Goal: Task Accomplishment & Management: Use online tool/utility

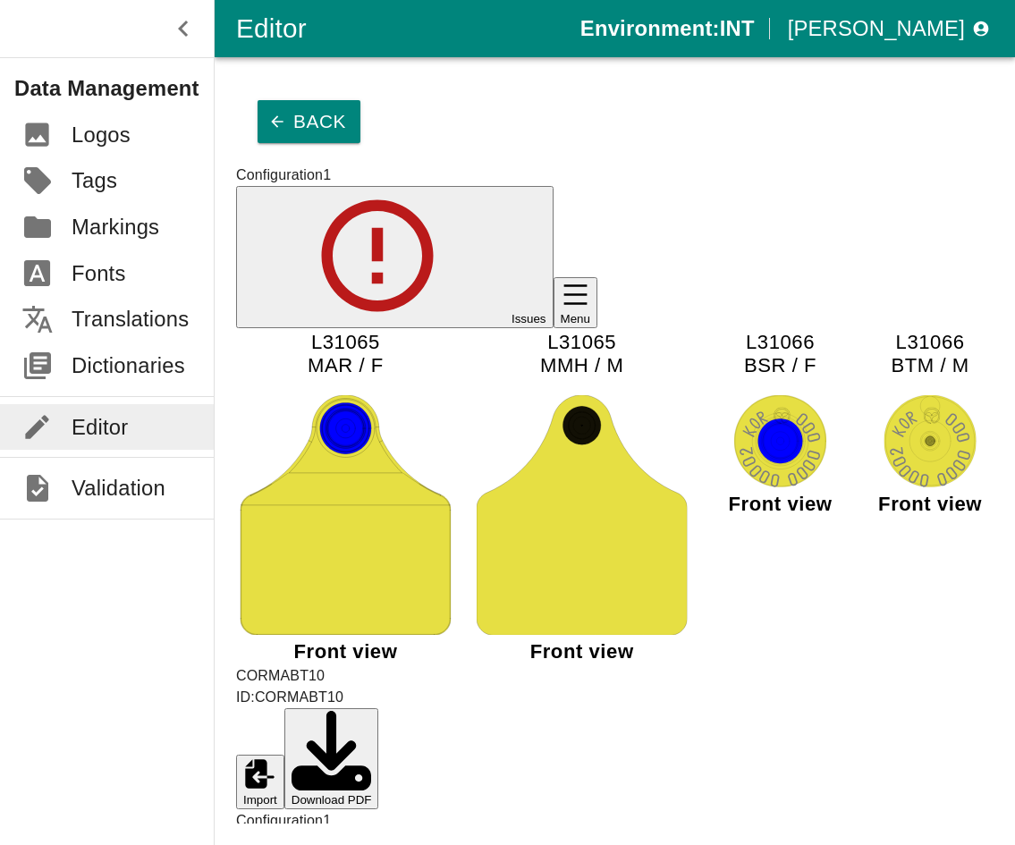
scroll to position [85, 0]
type input "12345"
click at [305, 106] on button "Back" at bounding box center [308, 121] width 103 height 43
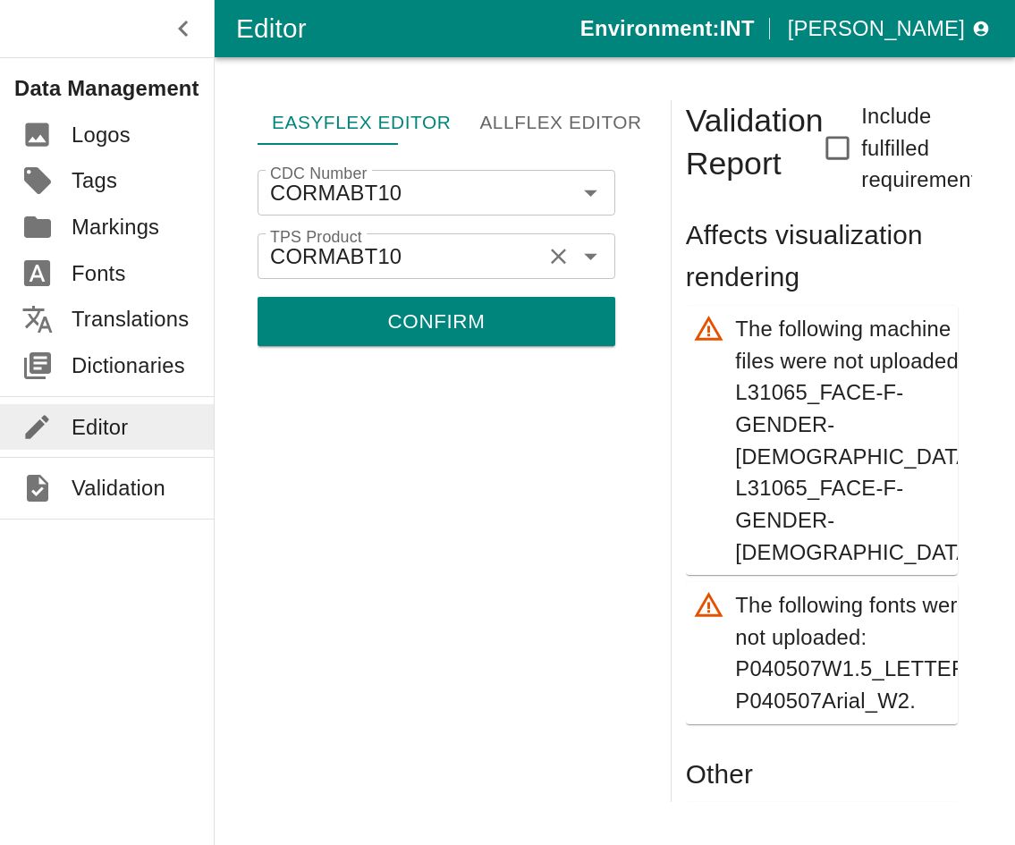
click at [558, 243] on icon "Clear" at bounding box center [558, 256] width 27 height 27
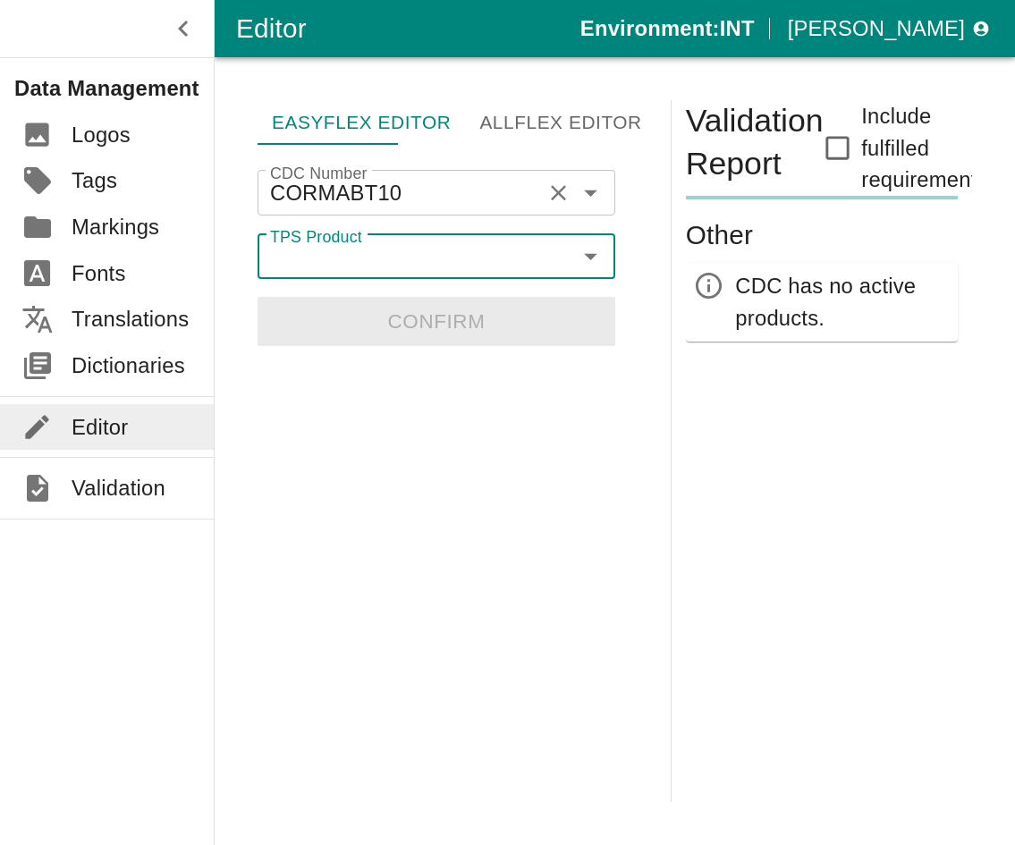
click at [559, 180] on icon "Clear" at bounding box center [558, 193] width 27 height 27
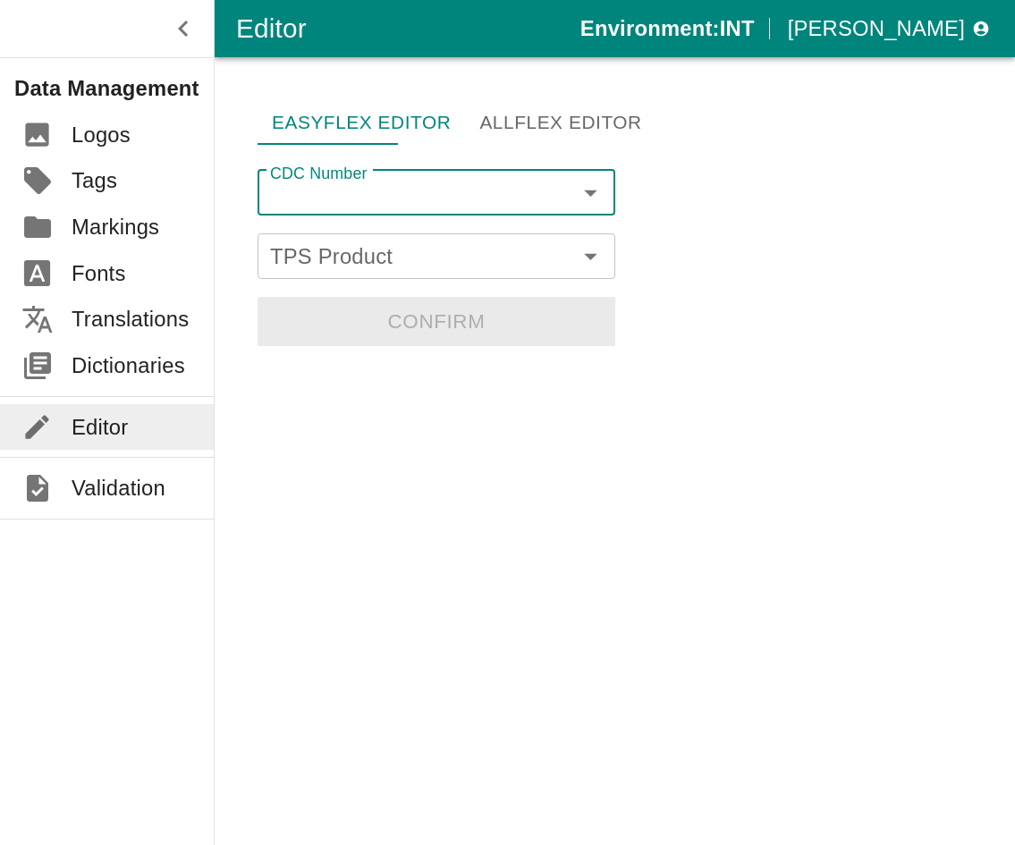
click at [431, 177] on div "CDC Number" at bounding box center [436, 193] width 358 height 46
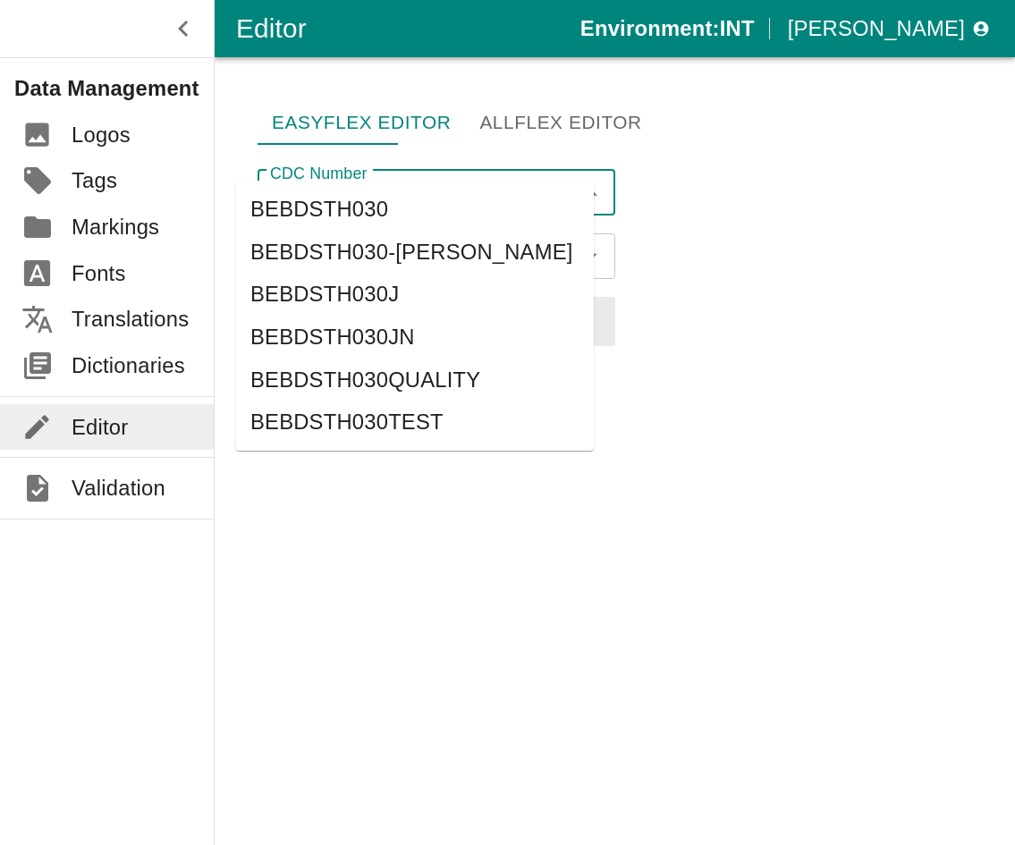
click at [341, 194] on li "BEBDSTH030" at bounding box center [415, 209] width 358 height 43
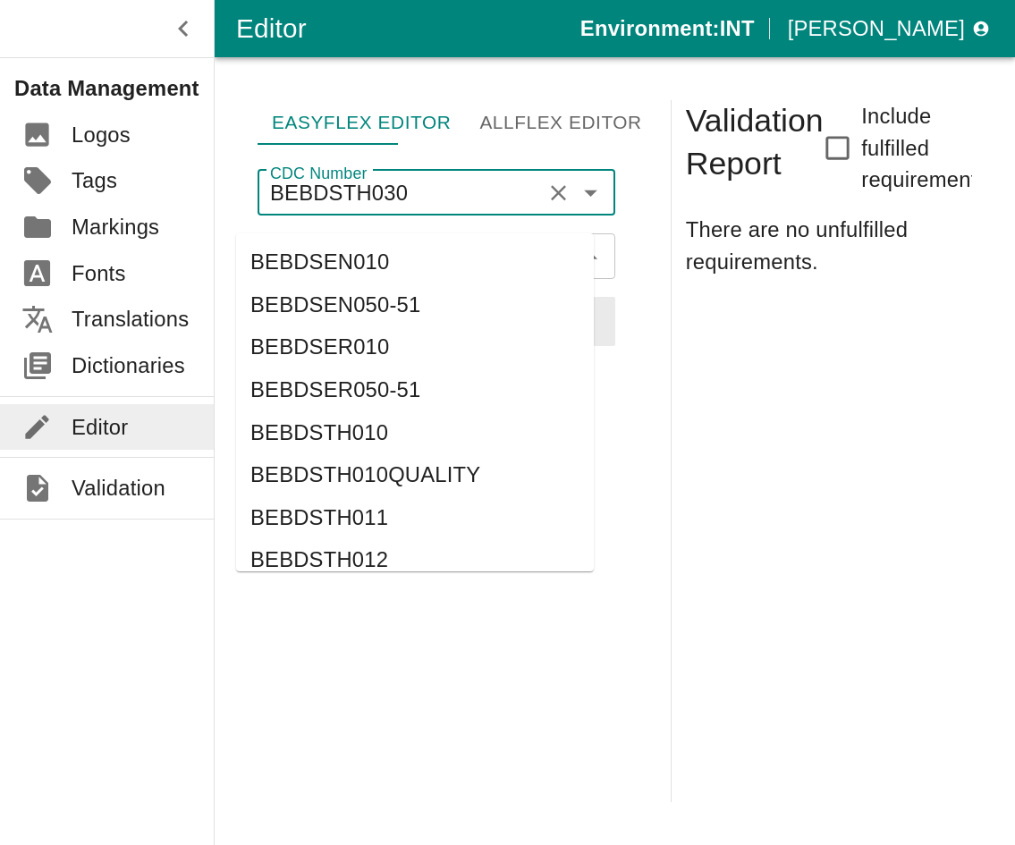
click at [384, 233] on div "TPS Product" at bounding box center [436, 256] width 358 height 46
type input "BEBDSTH030"
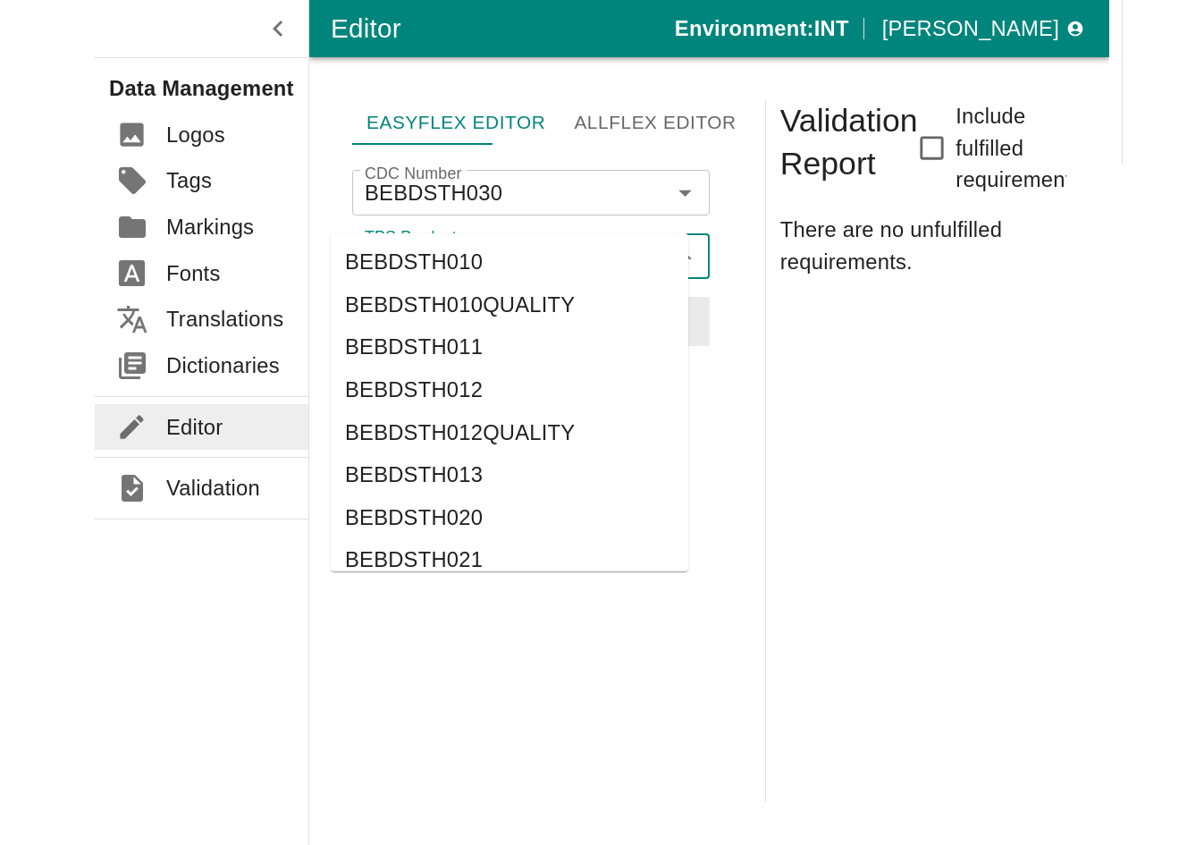
scroll to position [89, 0]
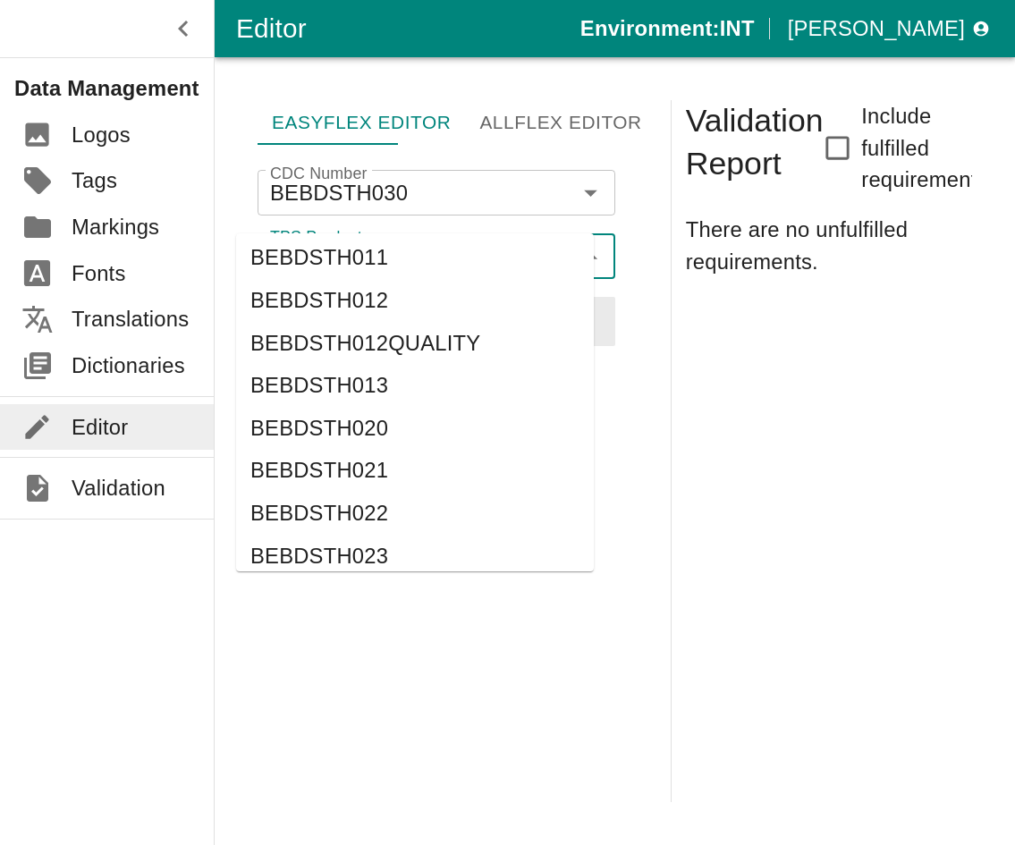
click at [358, 577] on li "BEBDSTH030" at bounding box center [415, 598] width 358 height 43
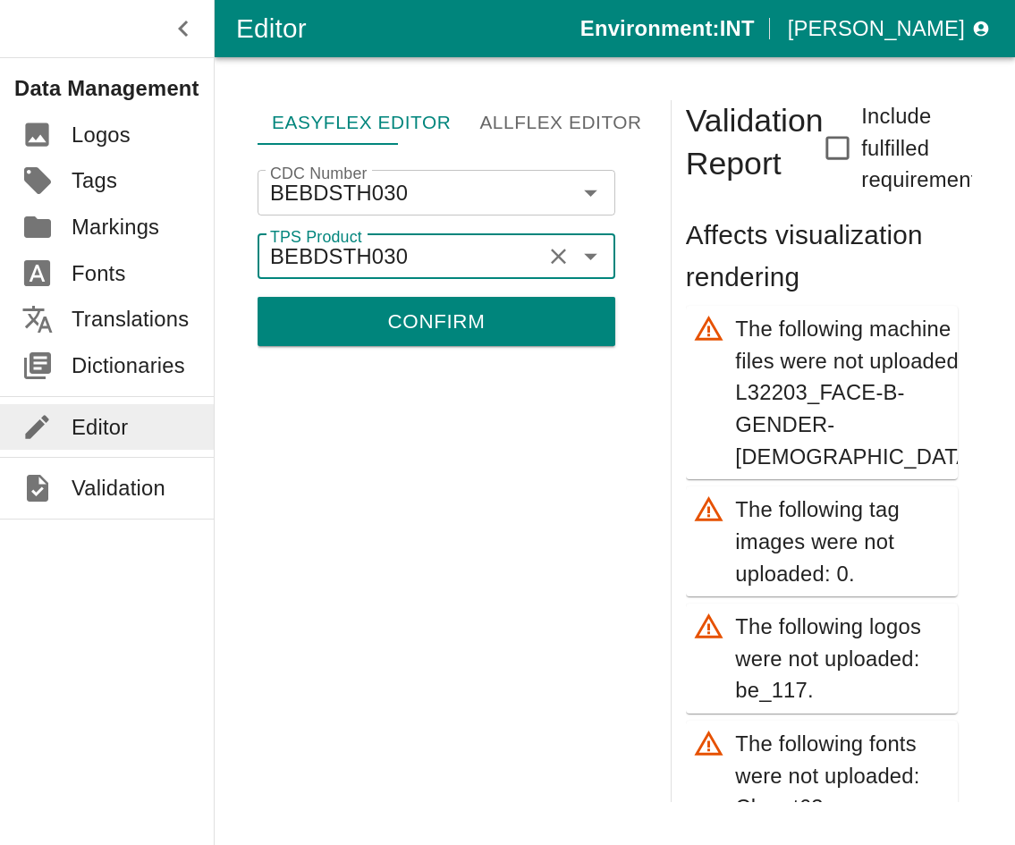
type input "BEBDSTH030"
click at [360, 297] on button "Confirm" at bounding box center [436, 321] width 358 height 48
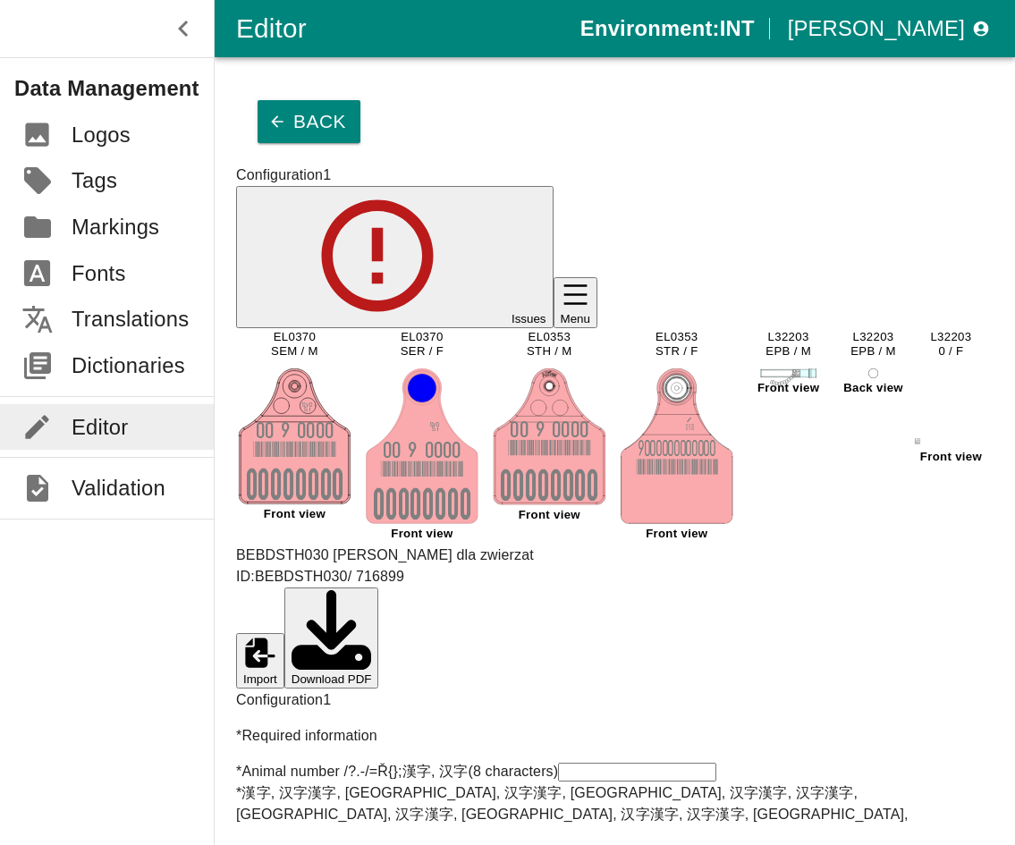
click at [401, 331] on tspan "EL0370" at bounding box center [422, 337] width 42 height 13
copy tspan "EL0370"
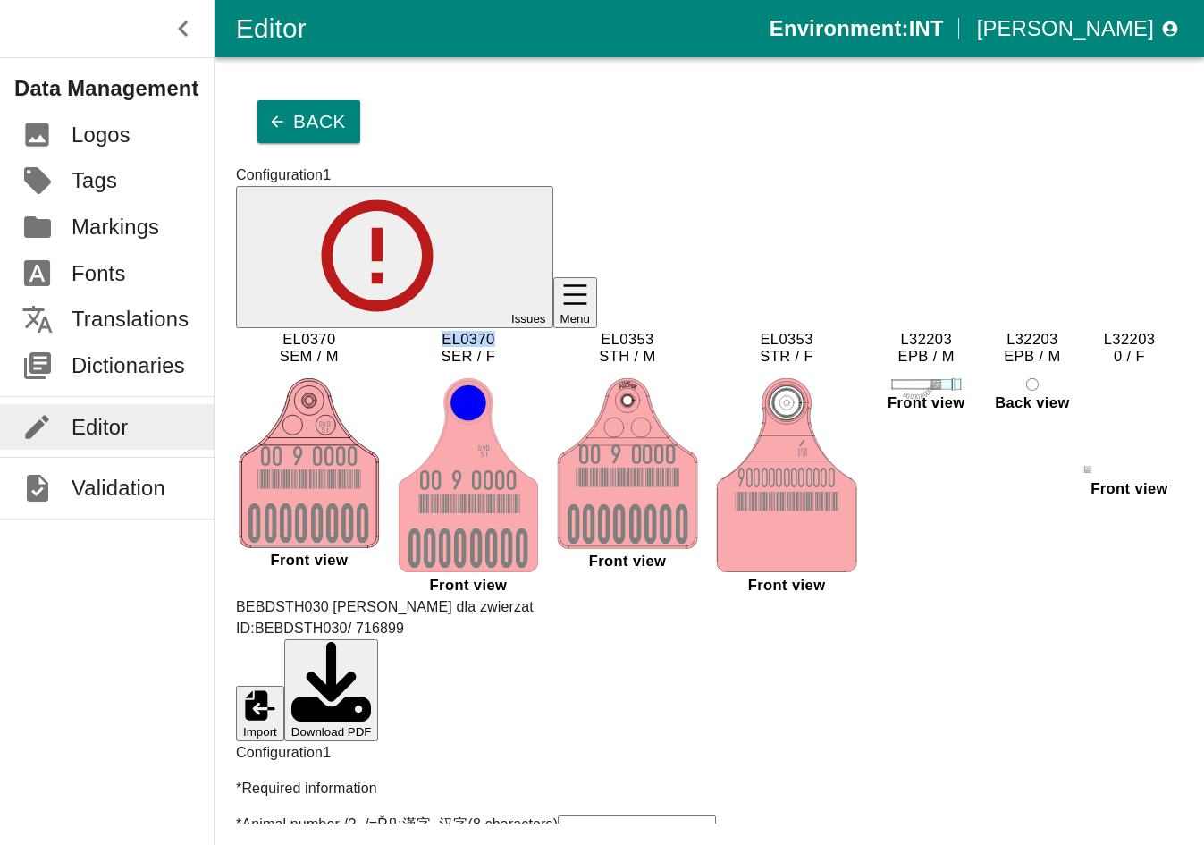
click at [298, 100] on button "Back" at bounding box center [308, 121] width 103 height 43
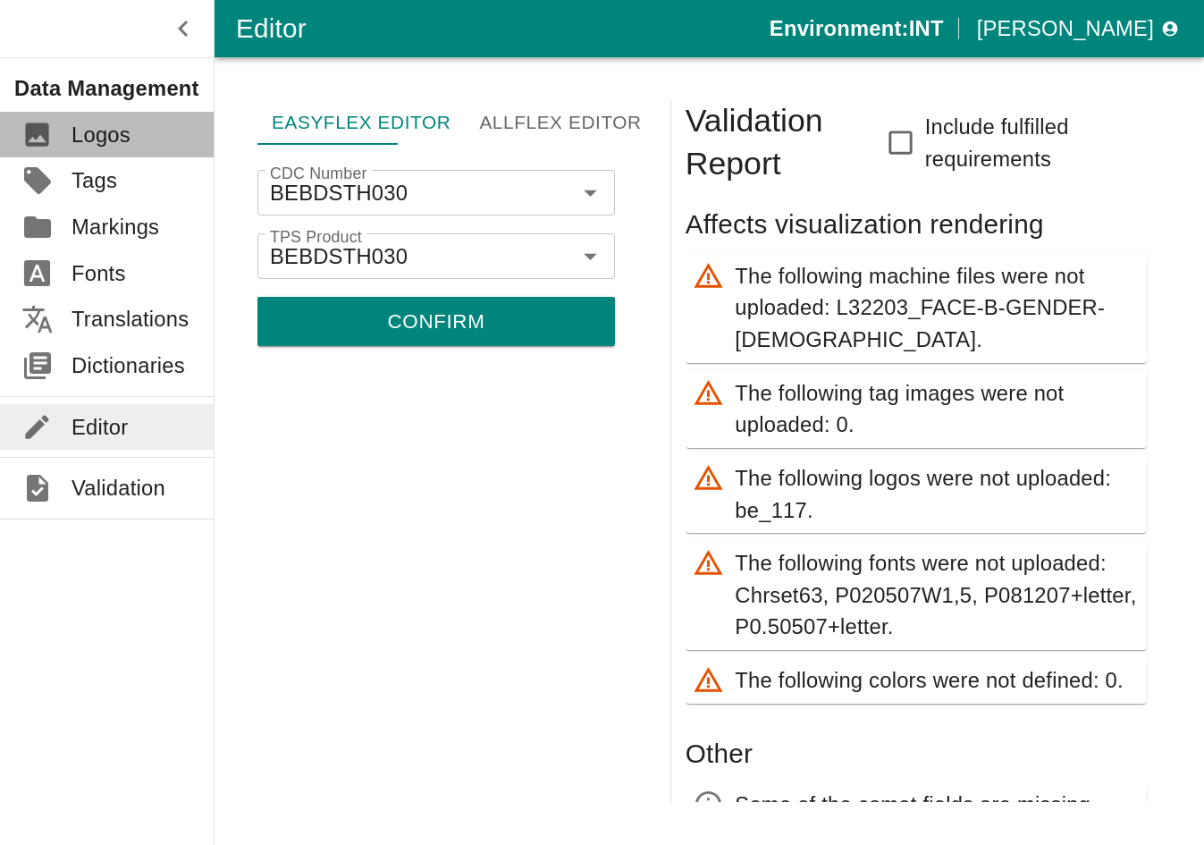
click at [76, 129] on link "Logos" at bounding box center [107, 135] width 214 height 46
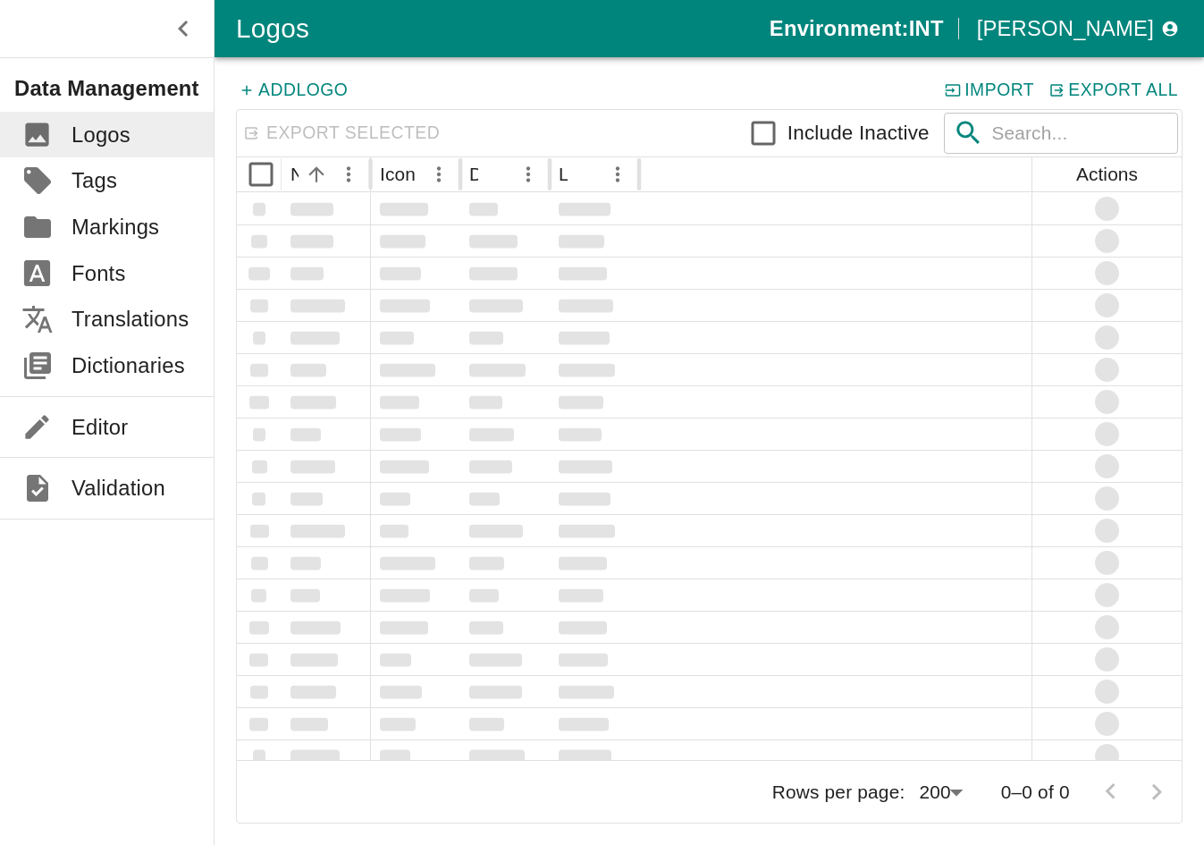
click at [90, 211] on p "Markings" at bounding box center [116, 227] width 88 height 32
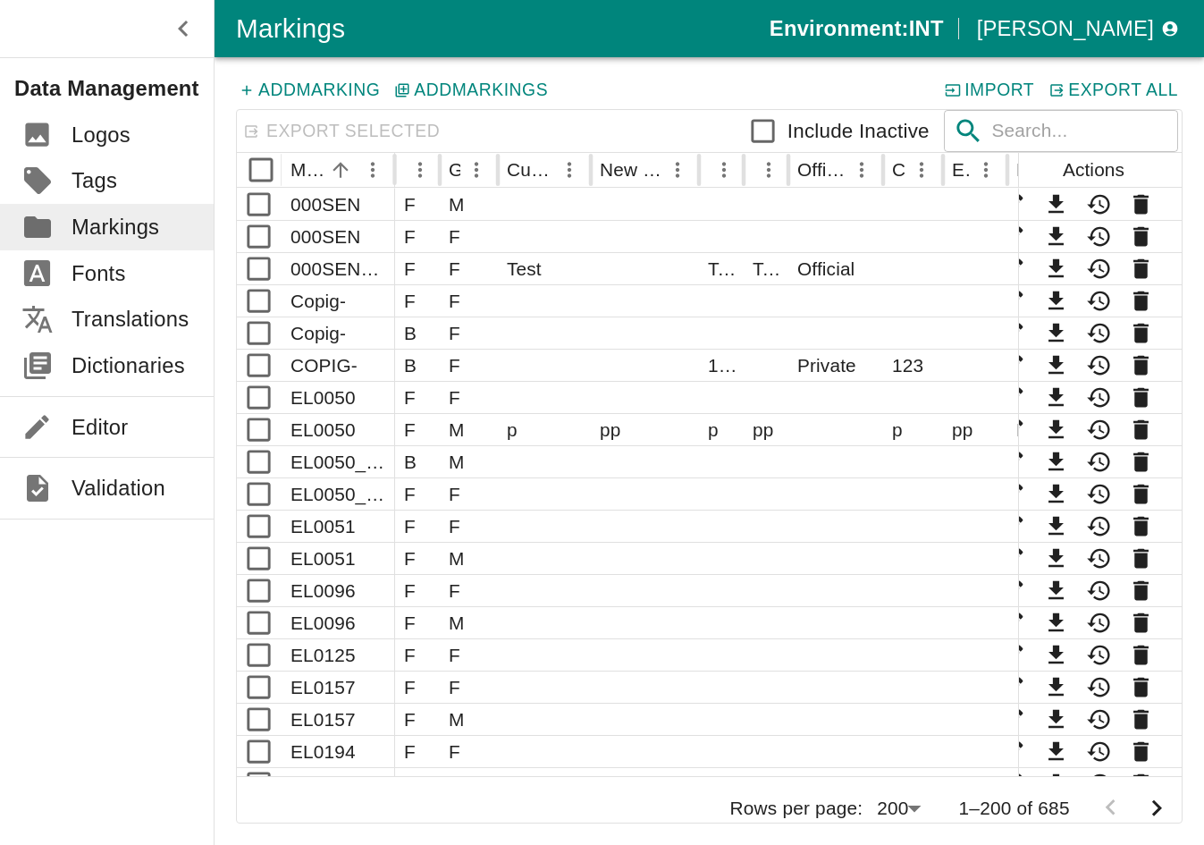
click at [74, 165] on p "Tags" at bounding box center [95, 181] width 46 height 32
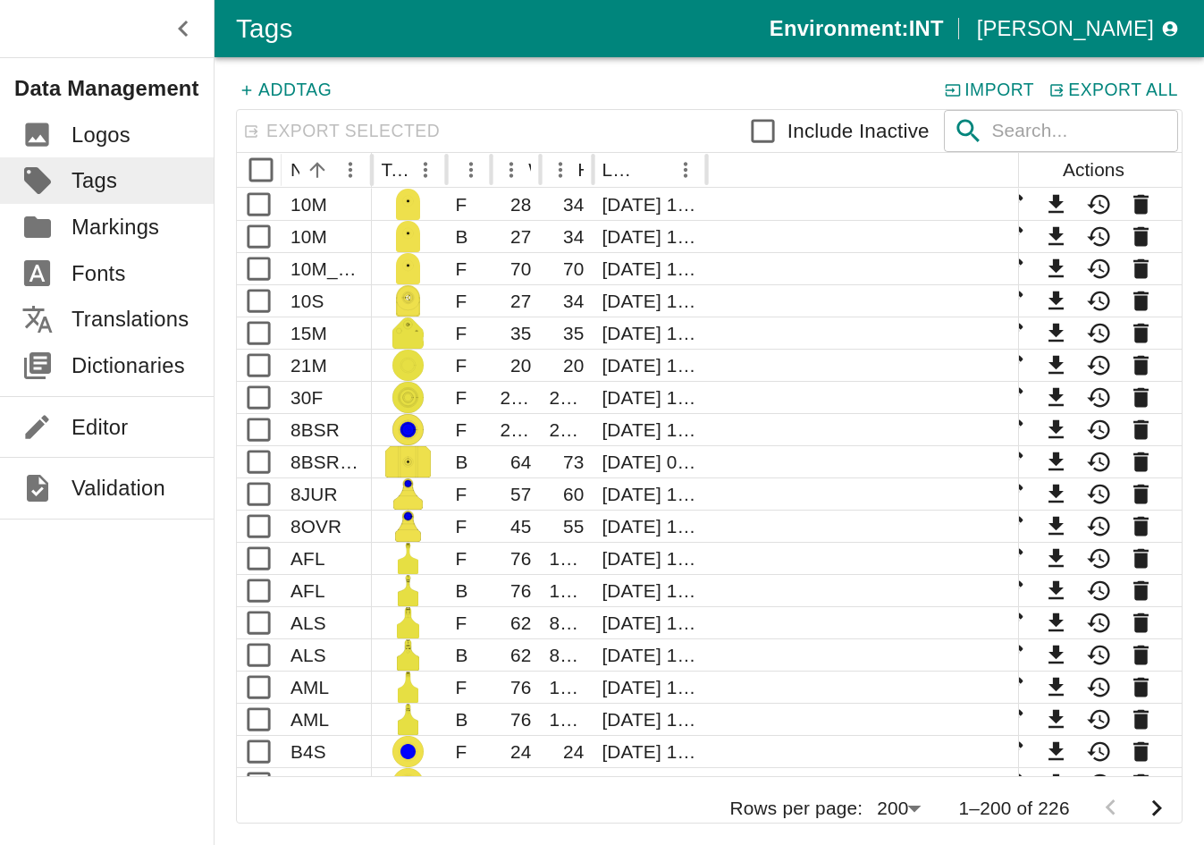
click at [119, 211] on p "Markings" at bounding box center [116, 227] width 88 height 32
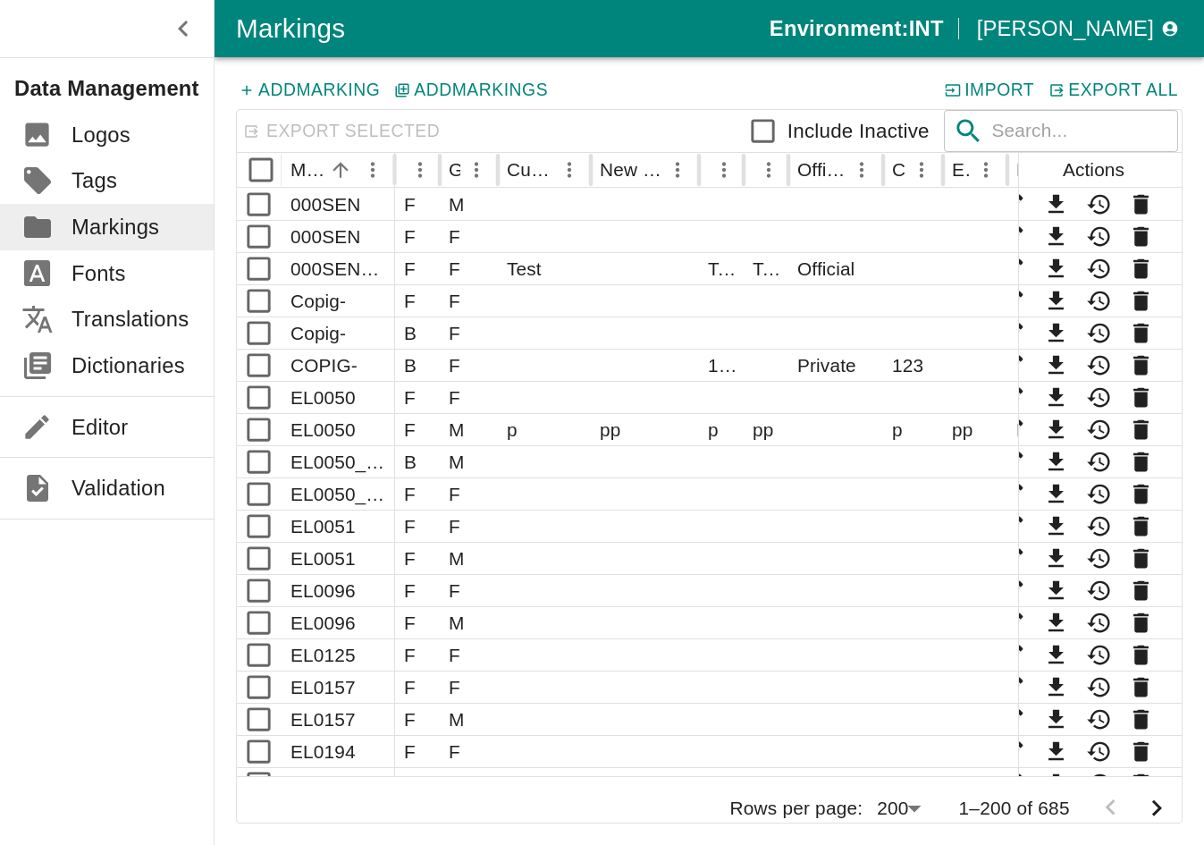
click at [1014, 137] on input "text" at bounding box center [1084, 131] width 187 height 42
paste input "EL0370"
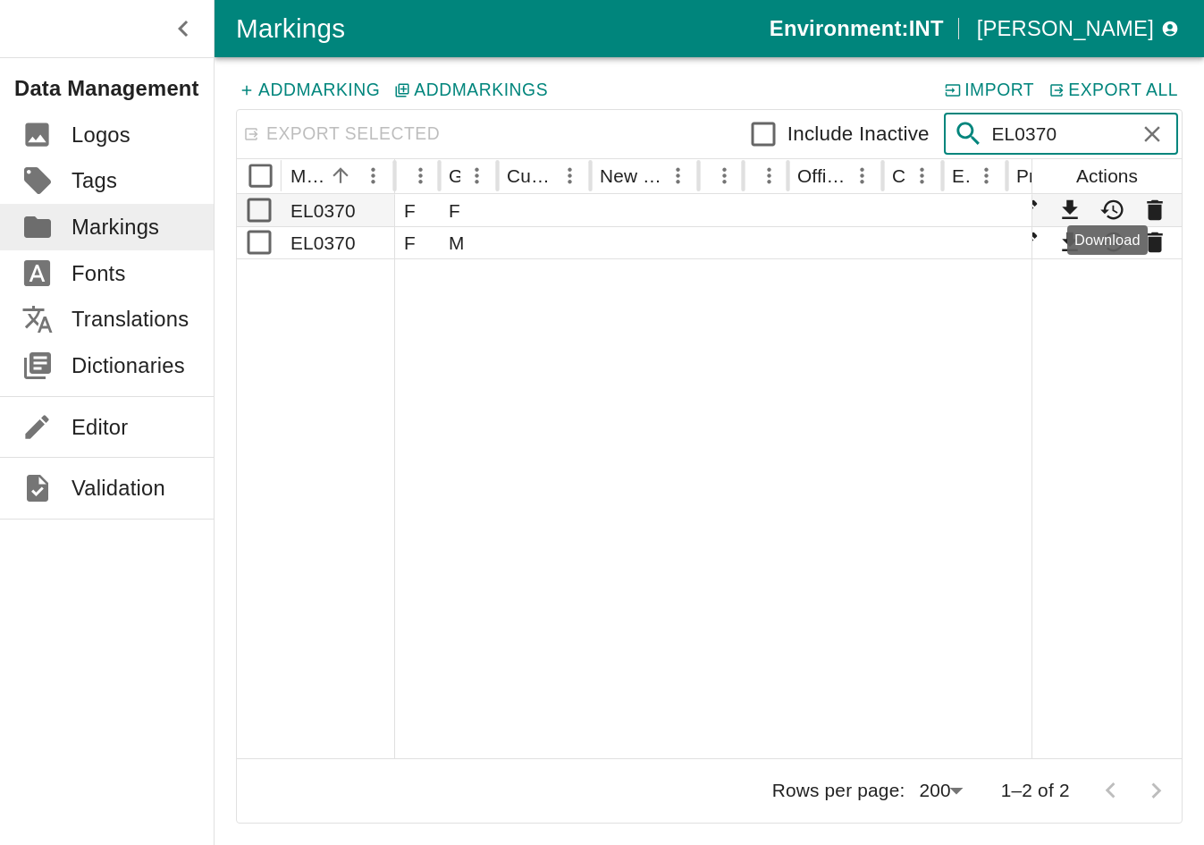
type input "EL0370"
click at [1014, 206] on icon "Download" at bounding box center [1069, 209] width 15 height 19
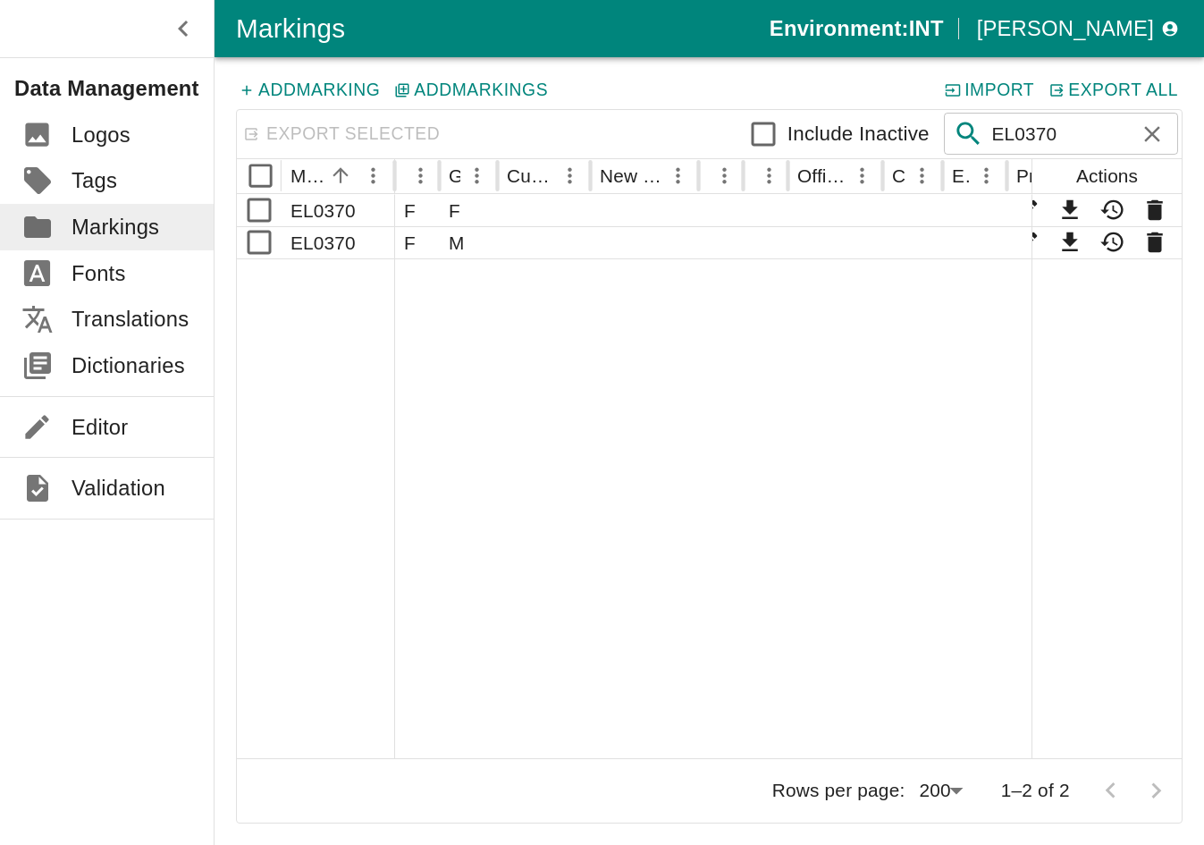
click at [1014, 90] on button "Import" at bounding box center [990, 90] width 97 height 23
click at [1014, 205] on icon "Edit" at bounding box center [1027, 210] width 20 height 20
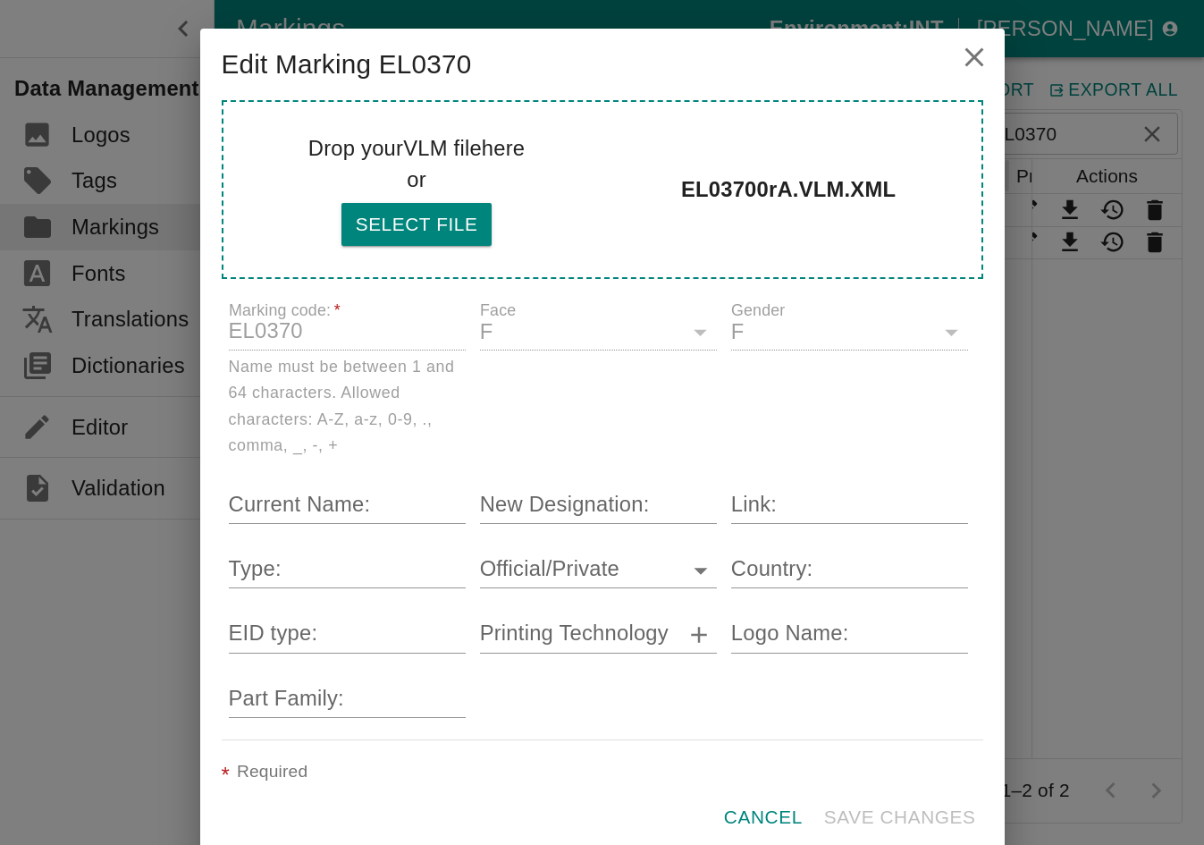
click at [430, 279] on label "Drop your VLM file here or Select file EL03700rA.VLM.XML" at bounding box center [603, 189] width 762 height 179
click at [430, 246] on button "Select file" at bounding box center [417, 224] width 151 height 43
type input "C:\fakepath\EL03700rA.VLM.XML"
click at [933, 781] on div "Cancel Save changes" at bounding box center [603, 809] width 762 height 57
click at [932, 781] on div "Cancel Save changes" at bounding box center [603, 809] width 762 height 57
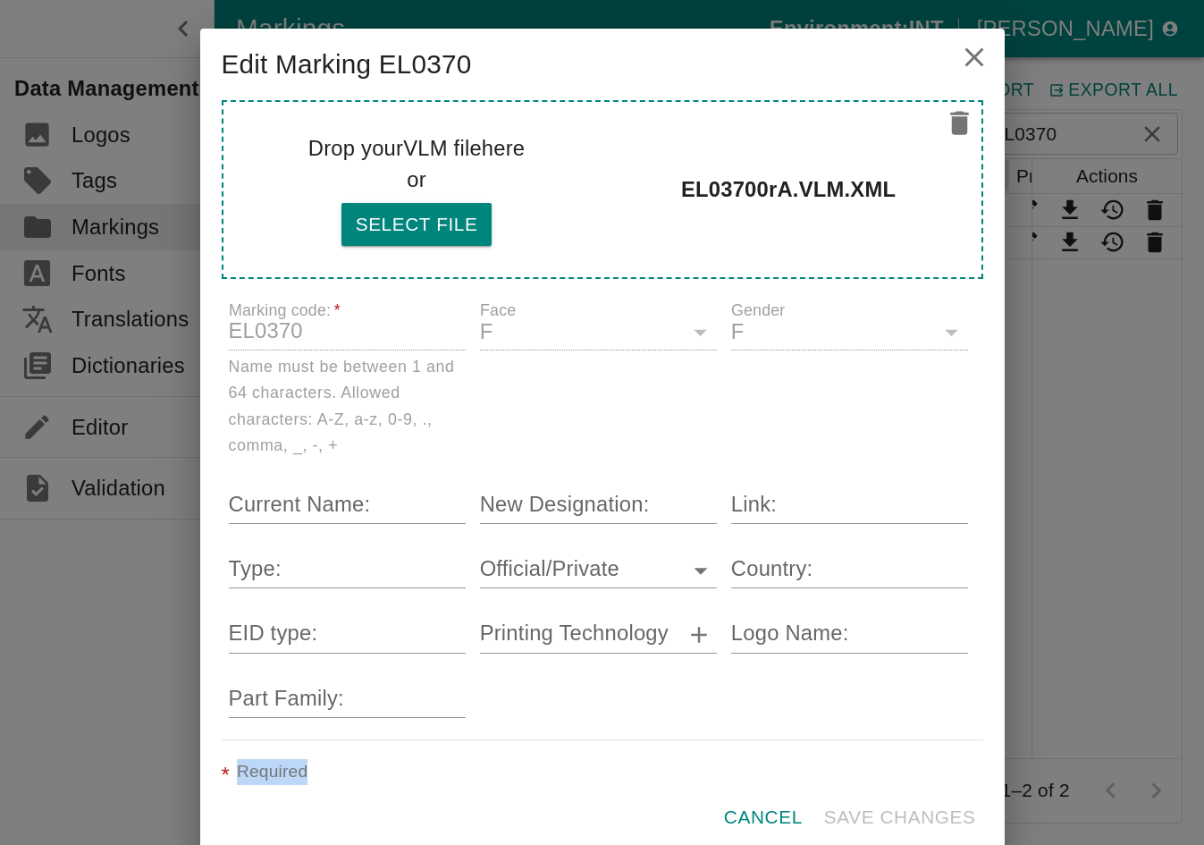
click at [663, 755] on div "* Required" at bounding box center [603, 768] width 762 height 27
click at [451, 246] on button "Select file" at bounding box center [417, 224] width 151 height 43
click at [985, 73] on icon "close" at bounding box center [974, 57] width 32 height 32
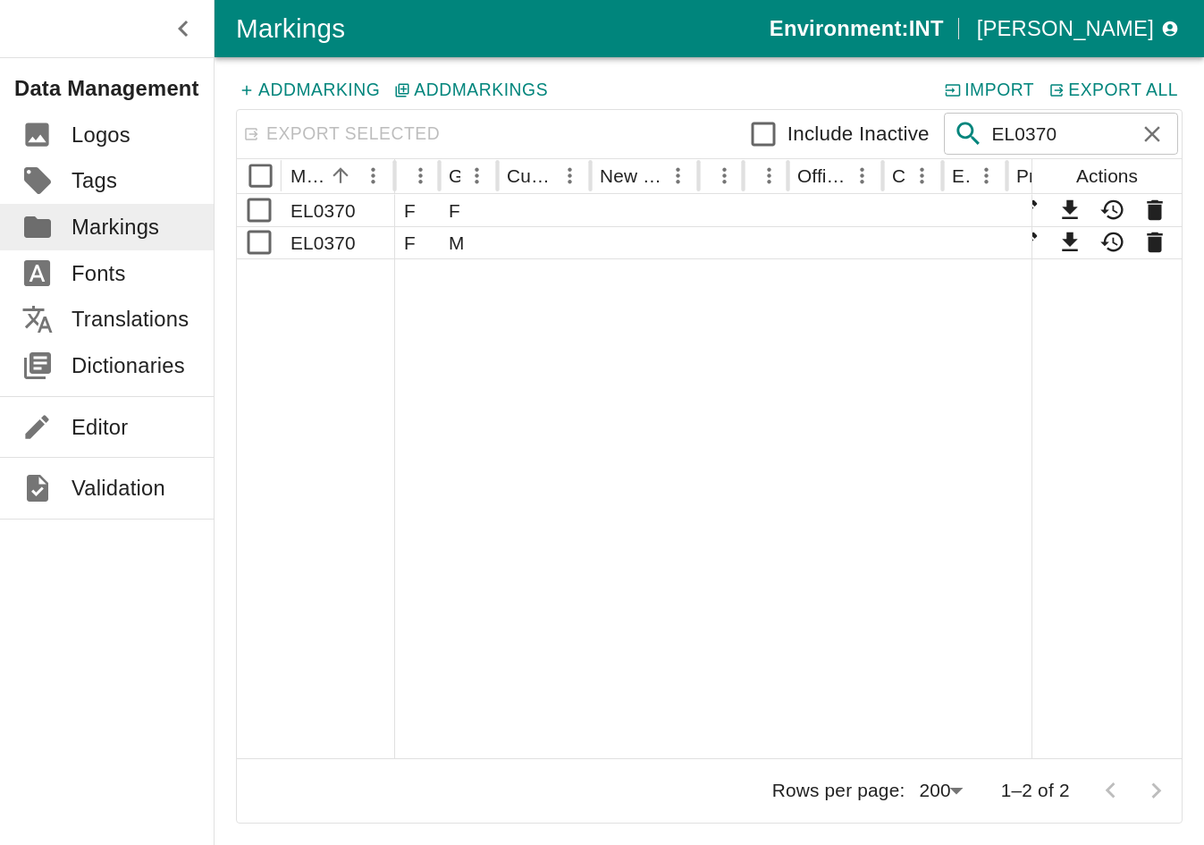
click at [305, 89] on button "Add Marking" at bounding box center [310, 90] width 148 height 23
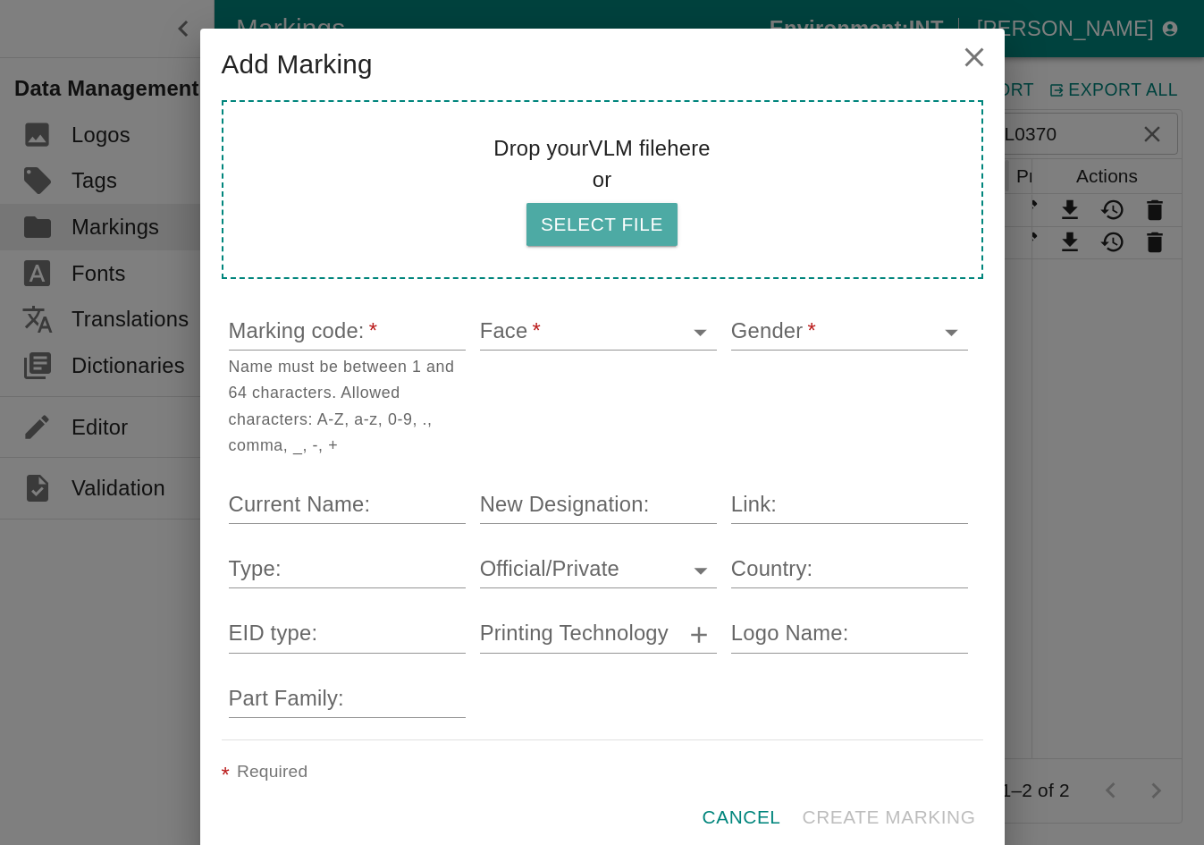
click at [641, 246] on button "Select file" at bounding box center [602, 224] width 151 height 43
type input "C:\fakepath\EL03700rA.VLM.XML"
type input "EL0370"
type input "F"
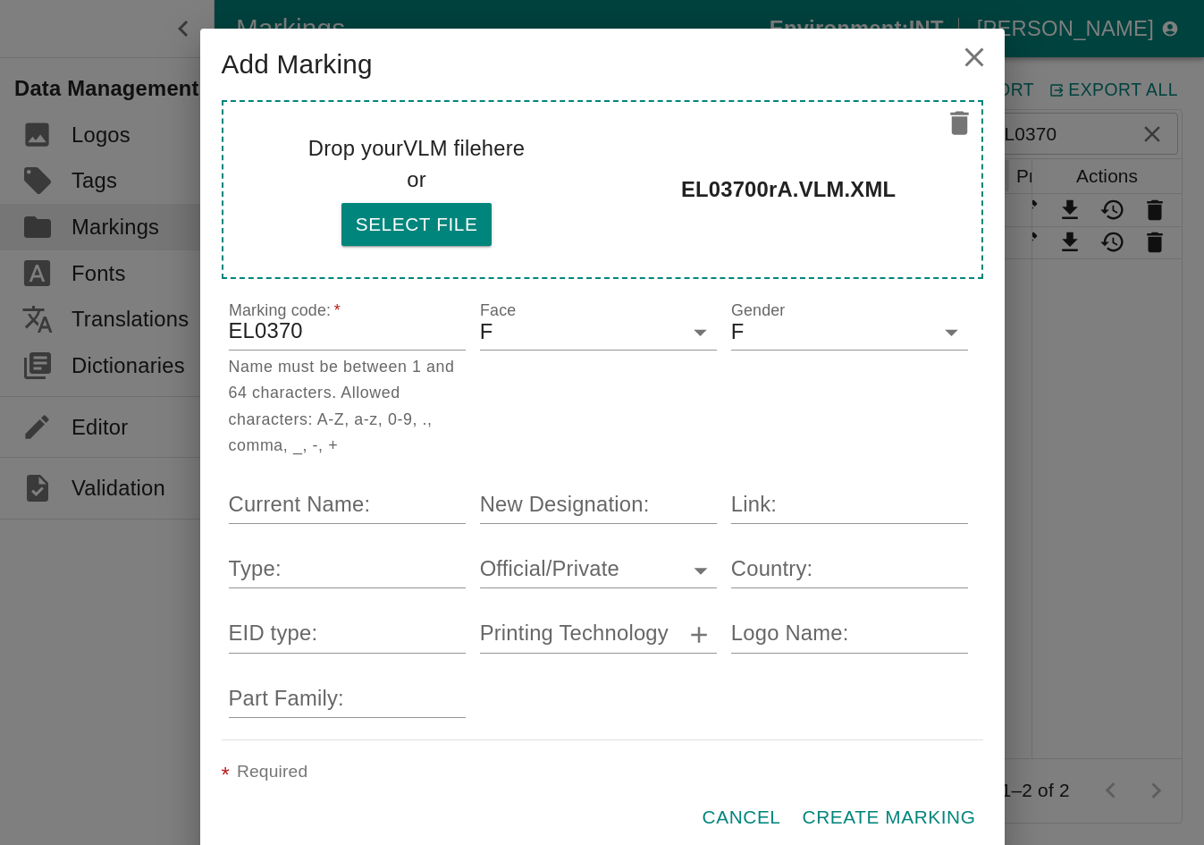
click at [981, 73] on icon "close" at bounding box center [974, 57] width 32 height 32
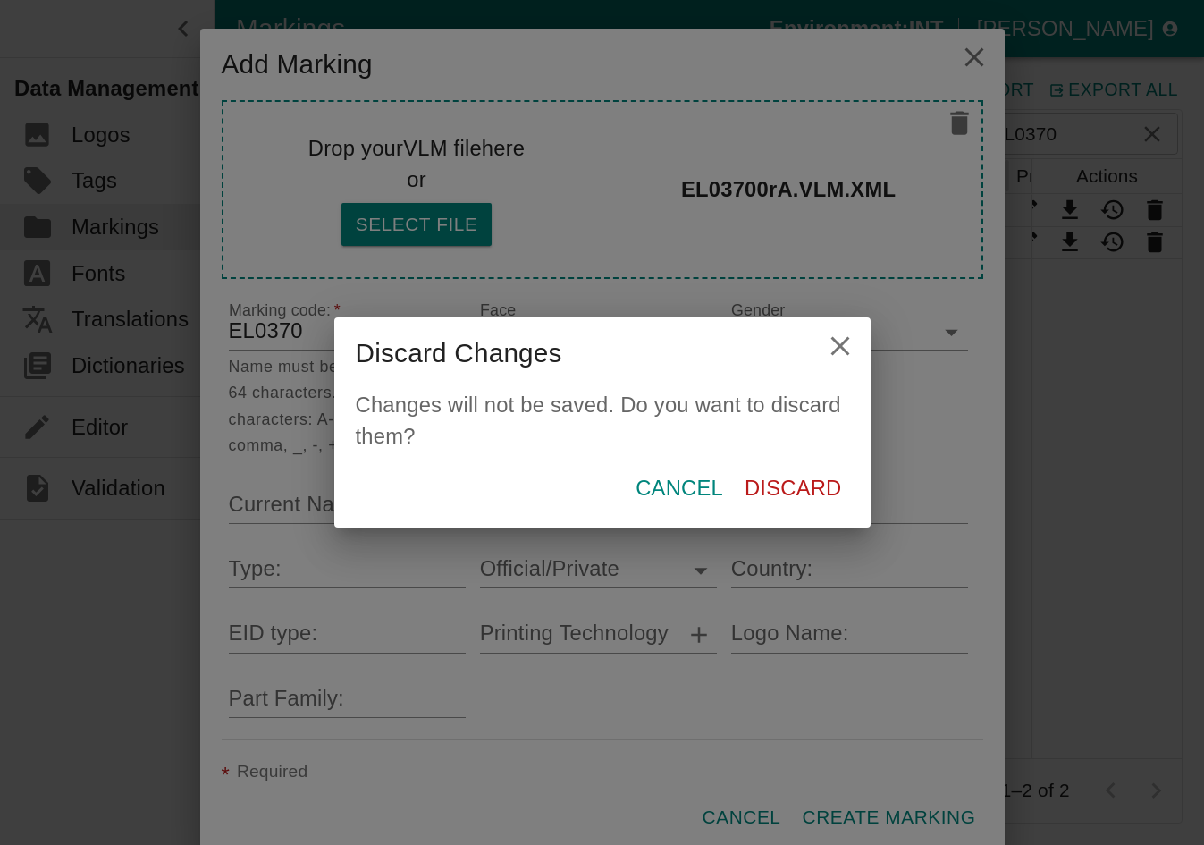
click at [745, 472] on p "Discard" at bounding box center [793, 488] width 97 height 32
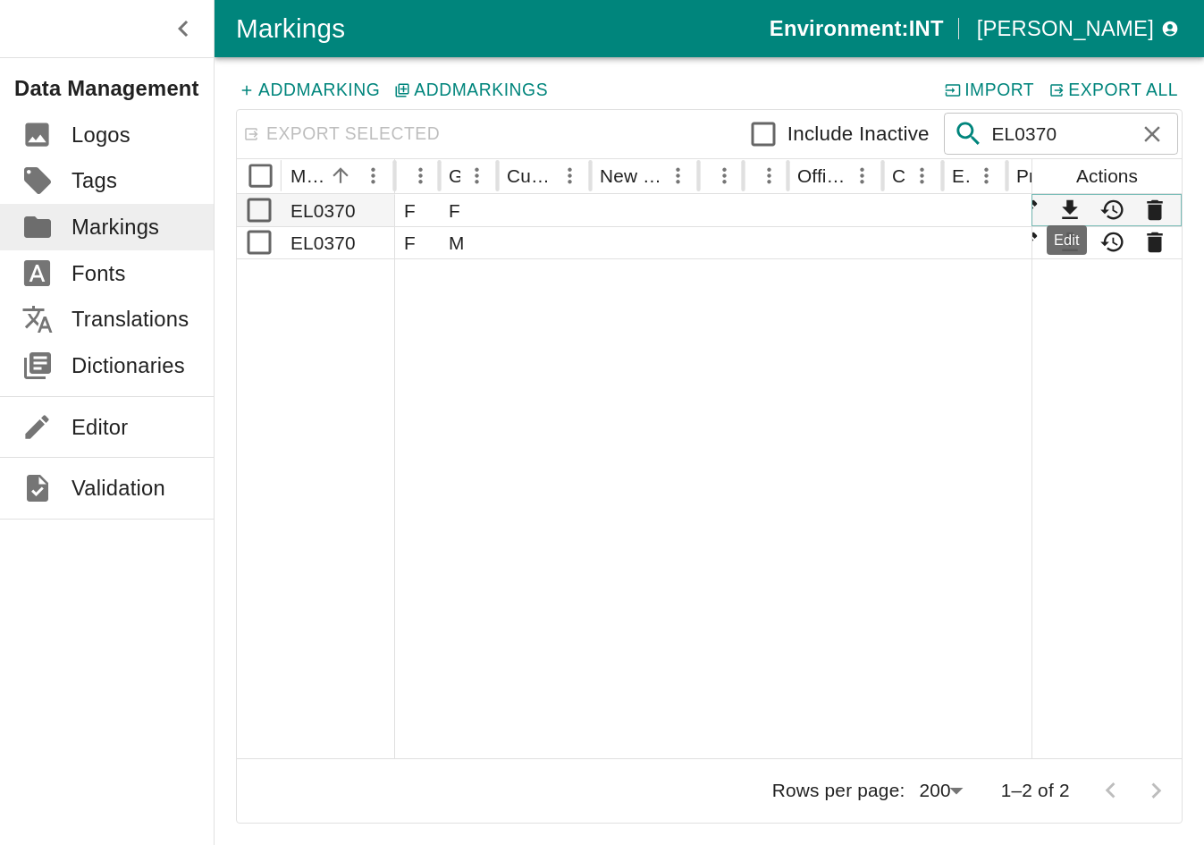
click at [1014, 207] on icon "Edit" at bounding box center [1027, 210] width 20 height 20
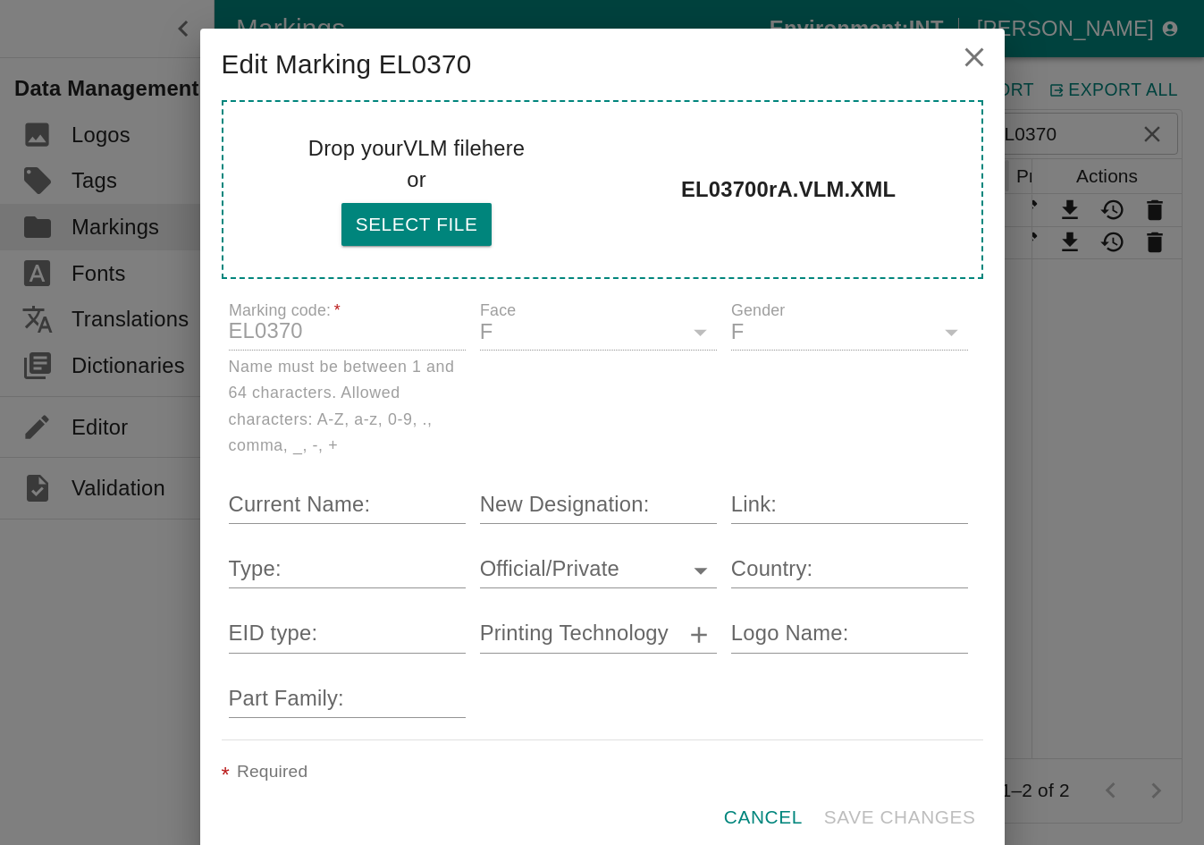
click at [480, 247] on div "Drop your VLM file here or Select file" at bounding box center [416, 189] width 216 height 114
click at [480, 246] on button "Select file" at bounding box center [417, 224] width 151 height 43
type input "C:\fakepath\000SEN1-1rr.VLM.XML"
click at [810, 796] on button "Cancel" at bounding box center [763, 817] width 93 height 43
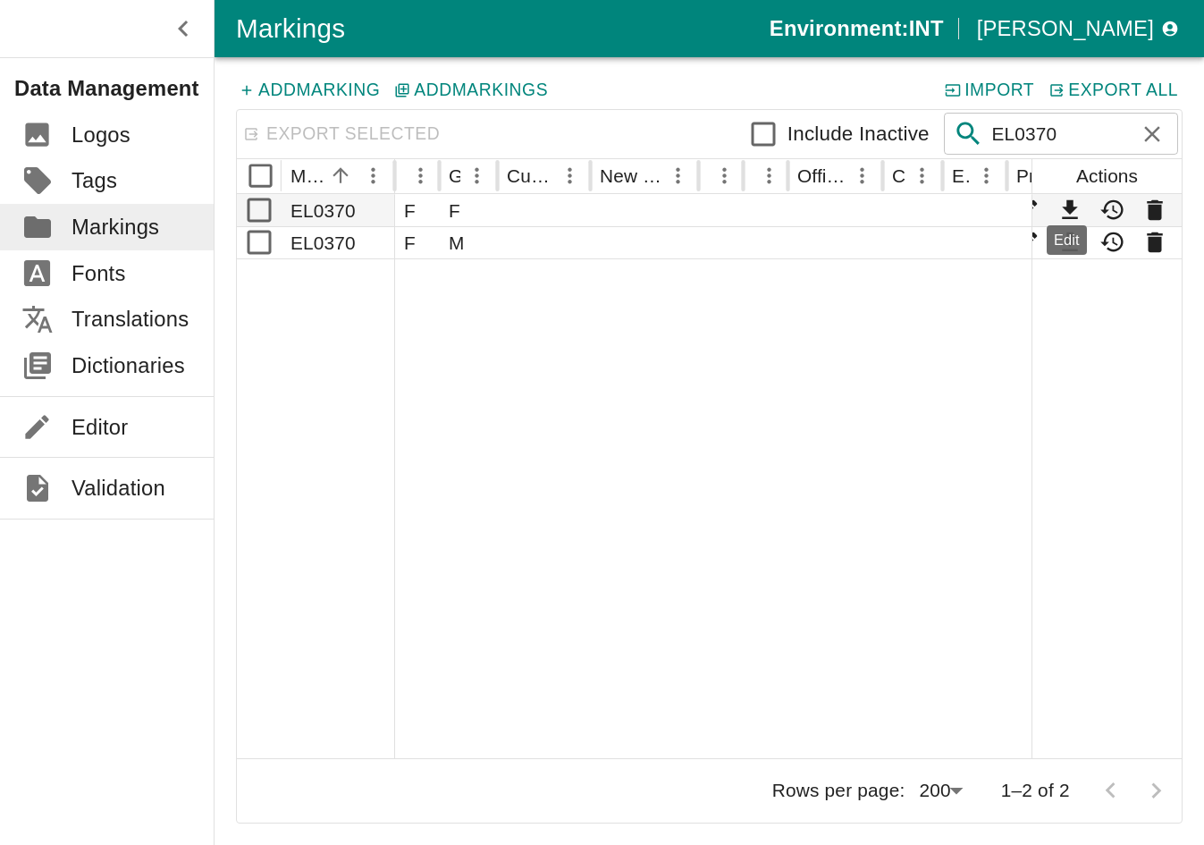
click at [1014, 215] on div "Edit" at bounding box center [1067, 235] width 44 height 44
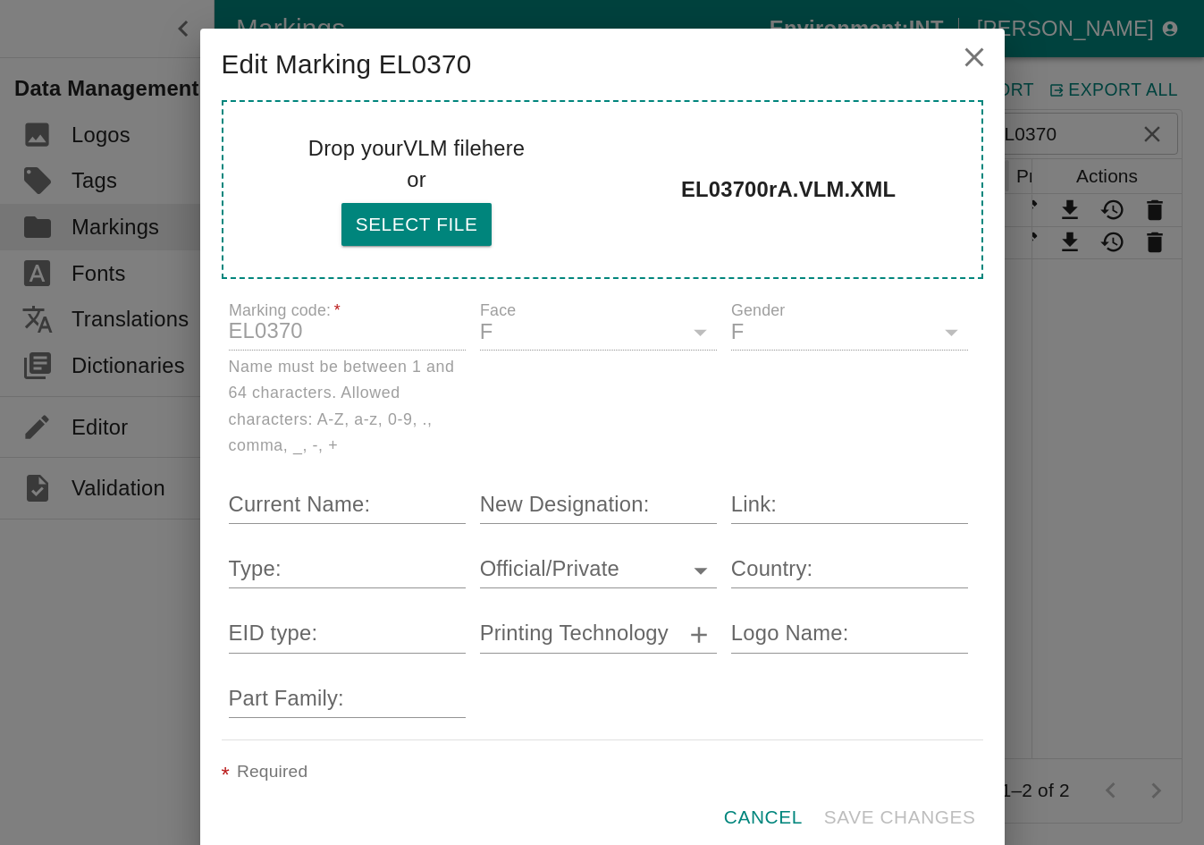
click at [1014, 661] on div "Edit Marking EL0370 Drop your VLM file here or Select file EL03700rA.VLM.XML Ma…" at bounding box center [602, 422] width 1204 height 845
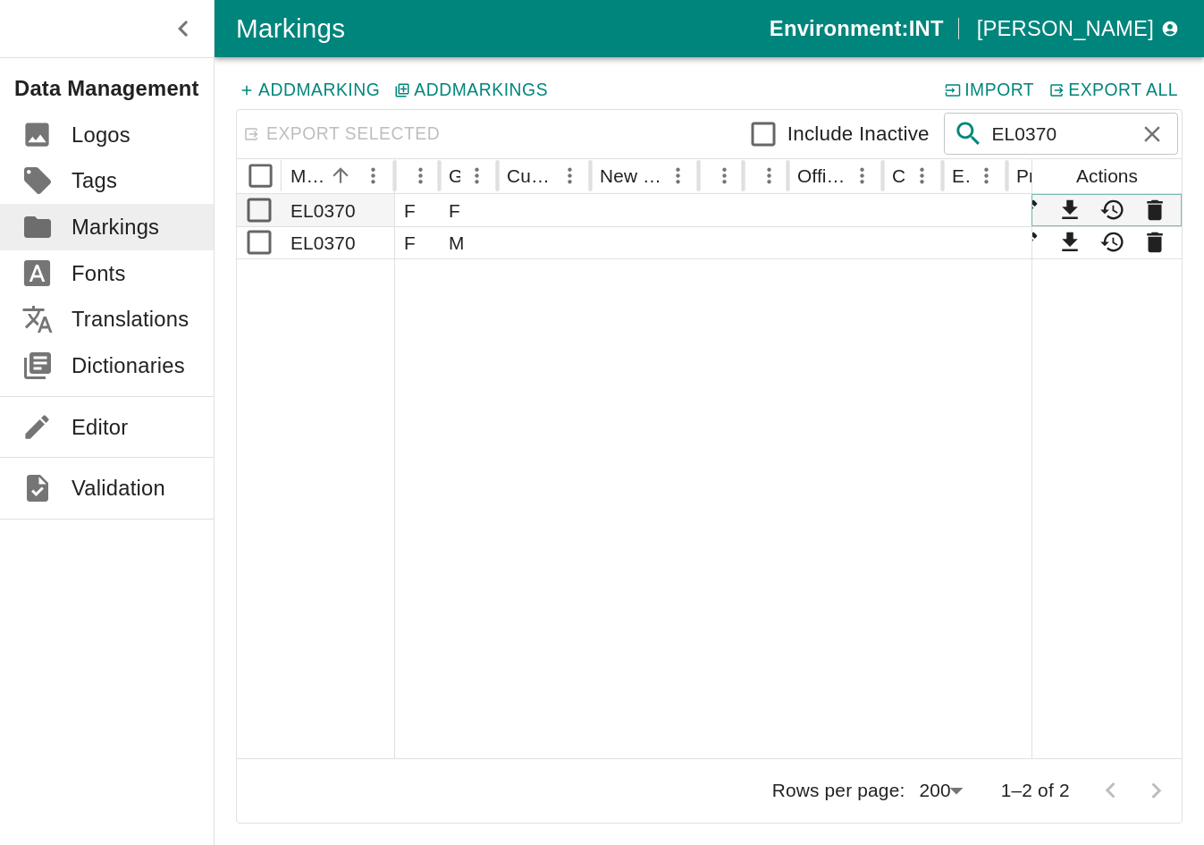
click at [1014, 203] on icon "Edit" at bounding box center [1027, 210] width 20 height 20
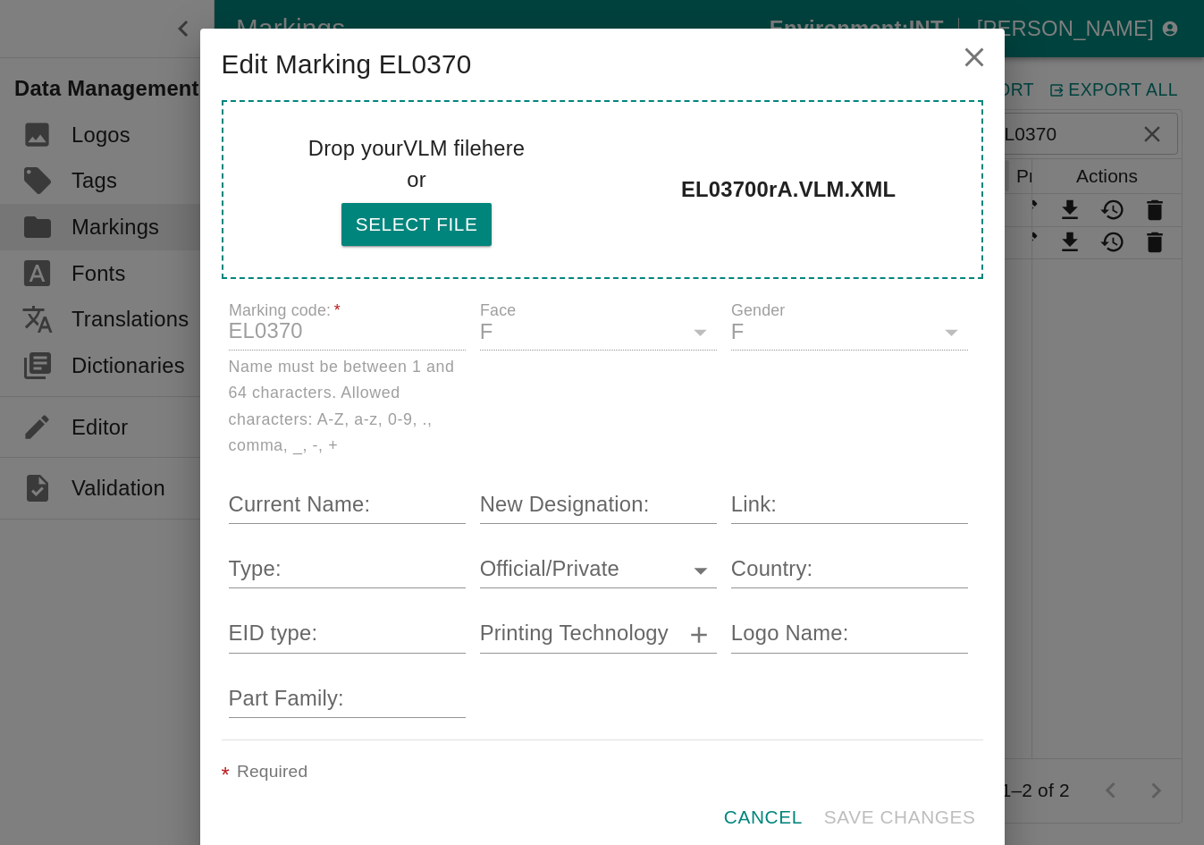
click at [974, 73] on icon "close" at bounding box center [974, 57] width 32 height 32
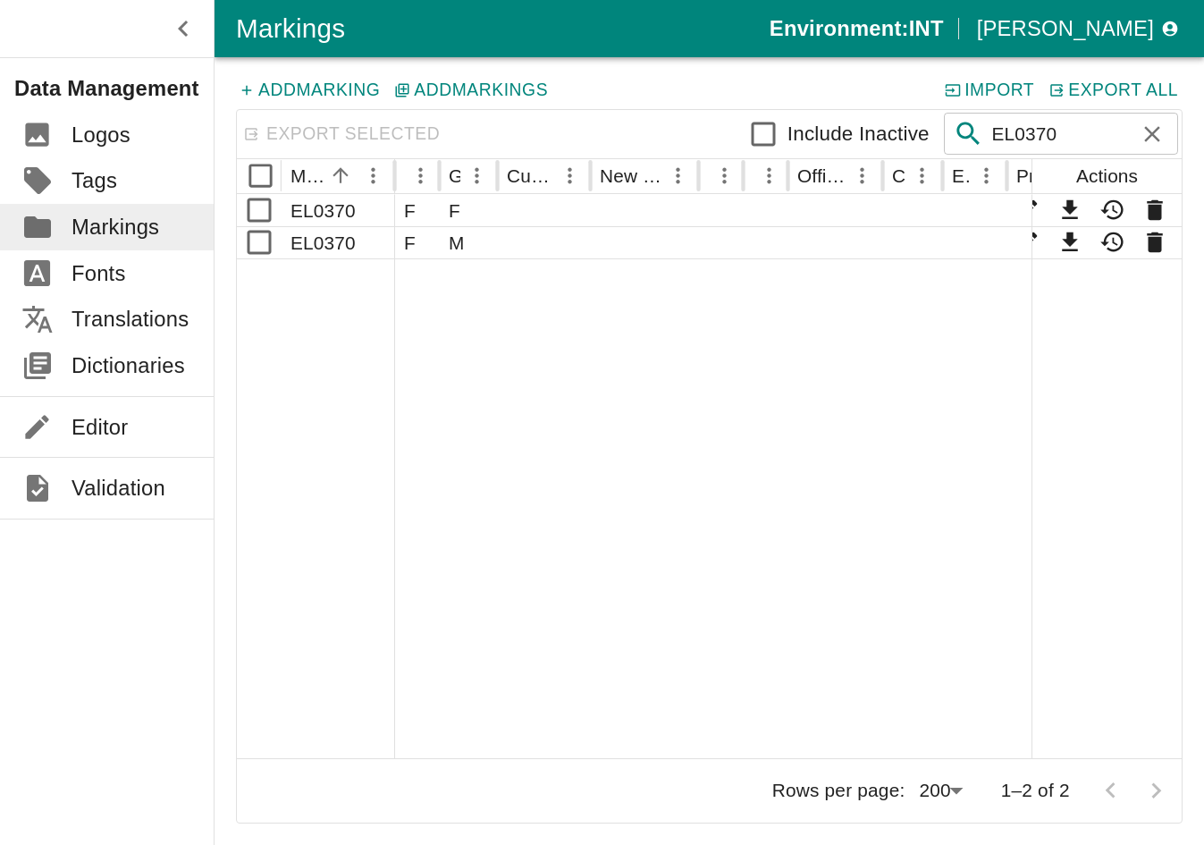
click at [664, 395] on div at bounding box center [898, 508] width 1006 height 500
click at [276, 92] on button "Add Marking" at bounding box center [310, 90] width 148 height 23
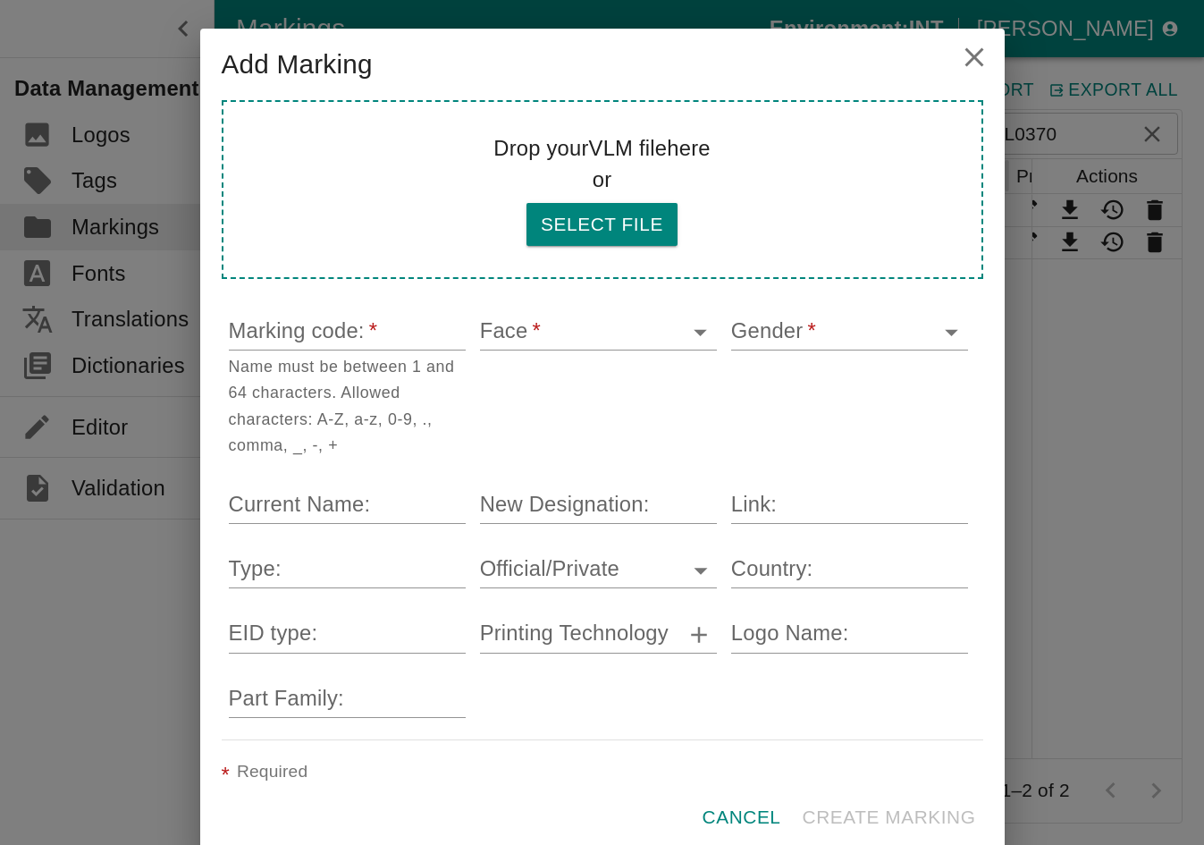
click at [330, 350] on input "Marking code:   *" at bounding box center [347, 333] width 237 height 36
click at [586, 246] on button "Select file" at bounding box center [602, 224] width 151 height 43
type input "C:\fakepath\EL03700rA.VLM.XML"
type input "EL0370"
type input "F"
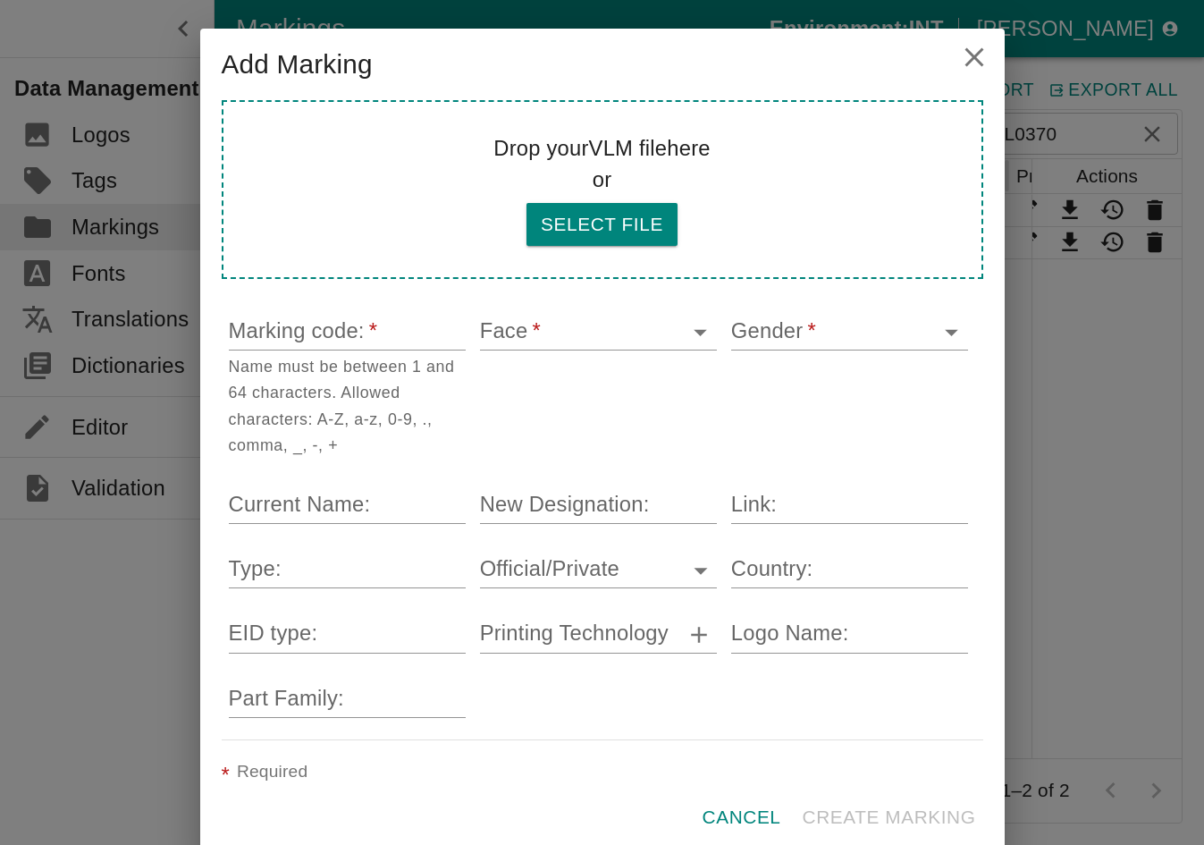
type input "F"
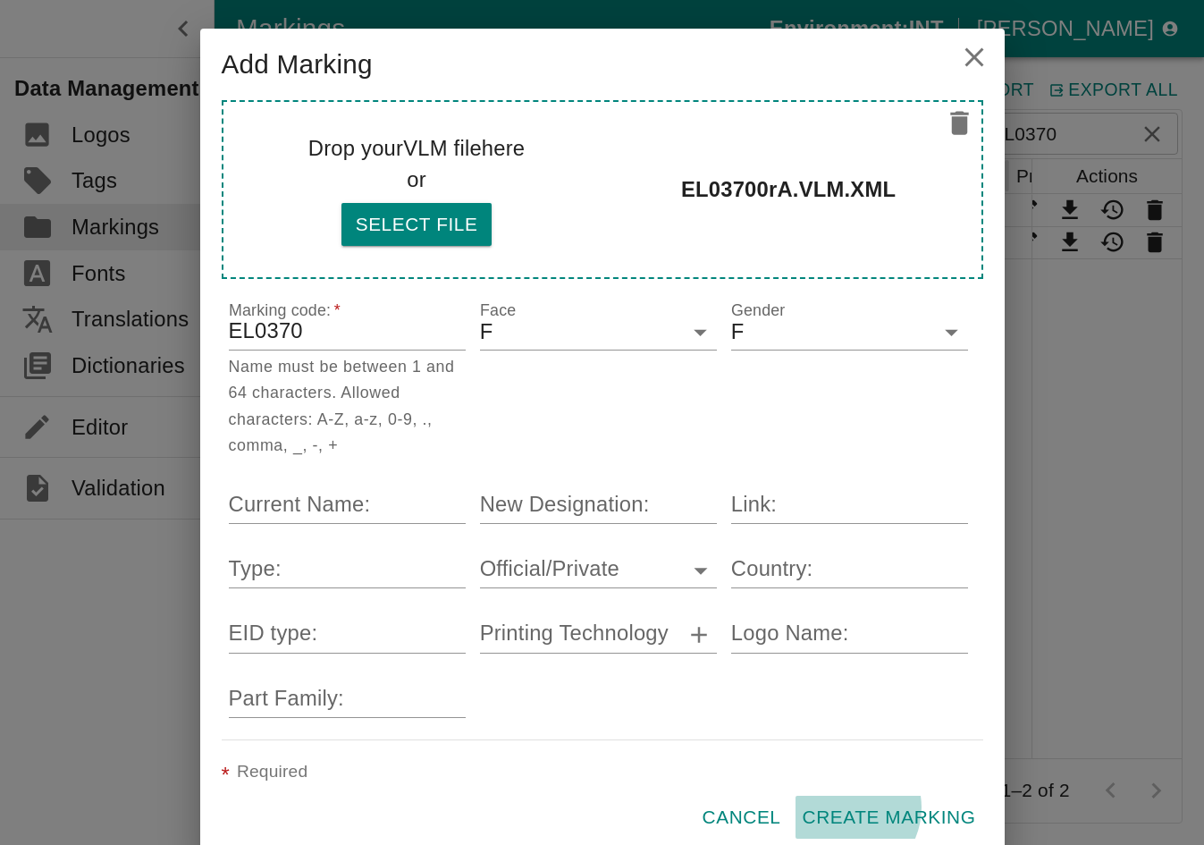
click at [907, 796] on button "Create Marking" at bounding box center [890, 817] width 188 height 43
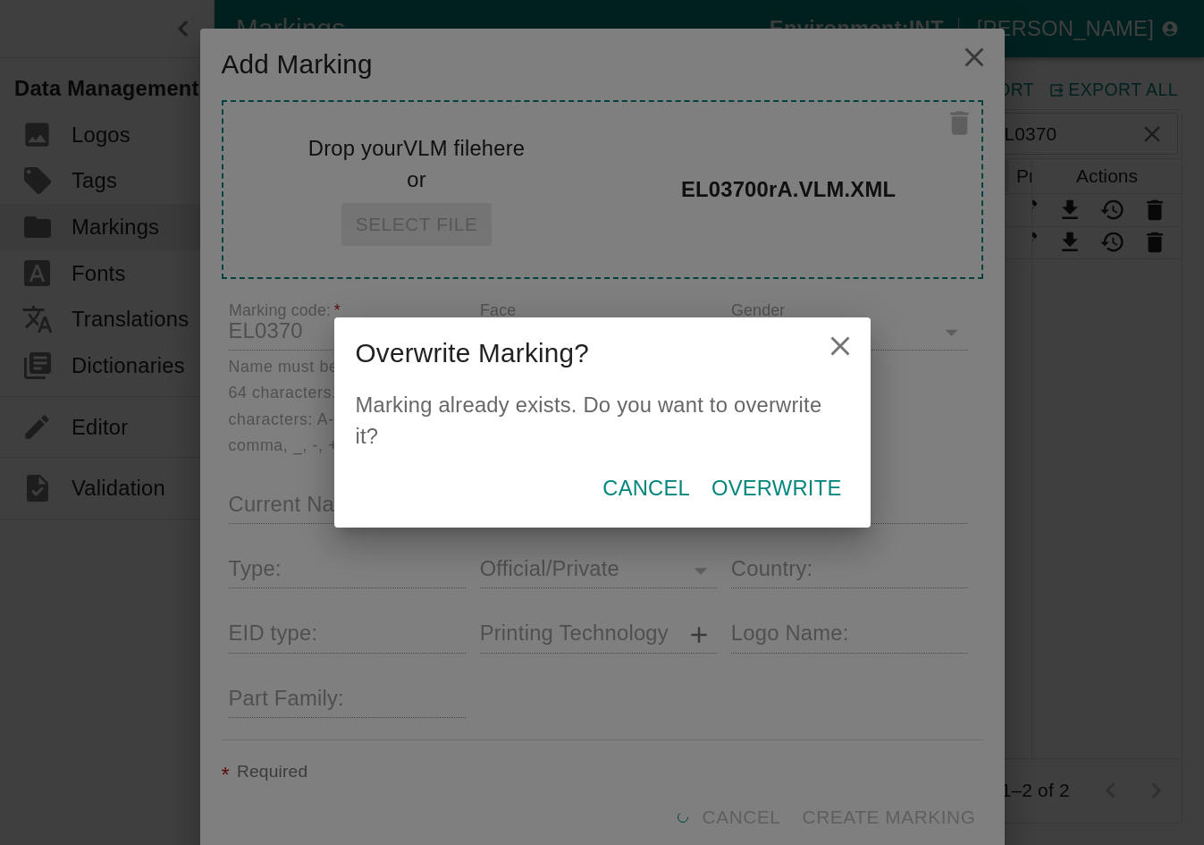
click at [712, 472] on p "Overwrite" at bounding box center [777, 488] width 131 height 32
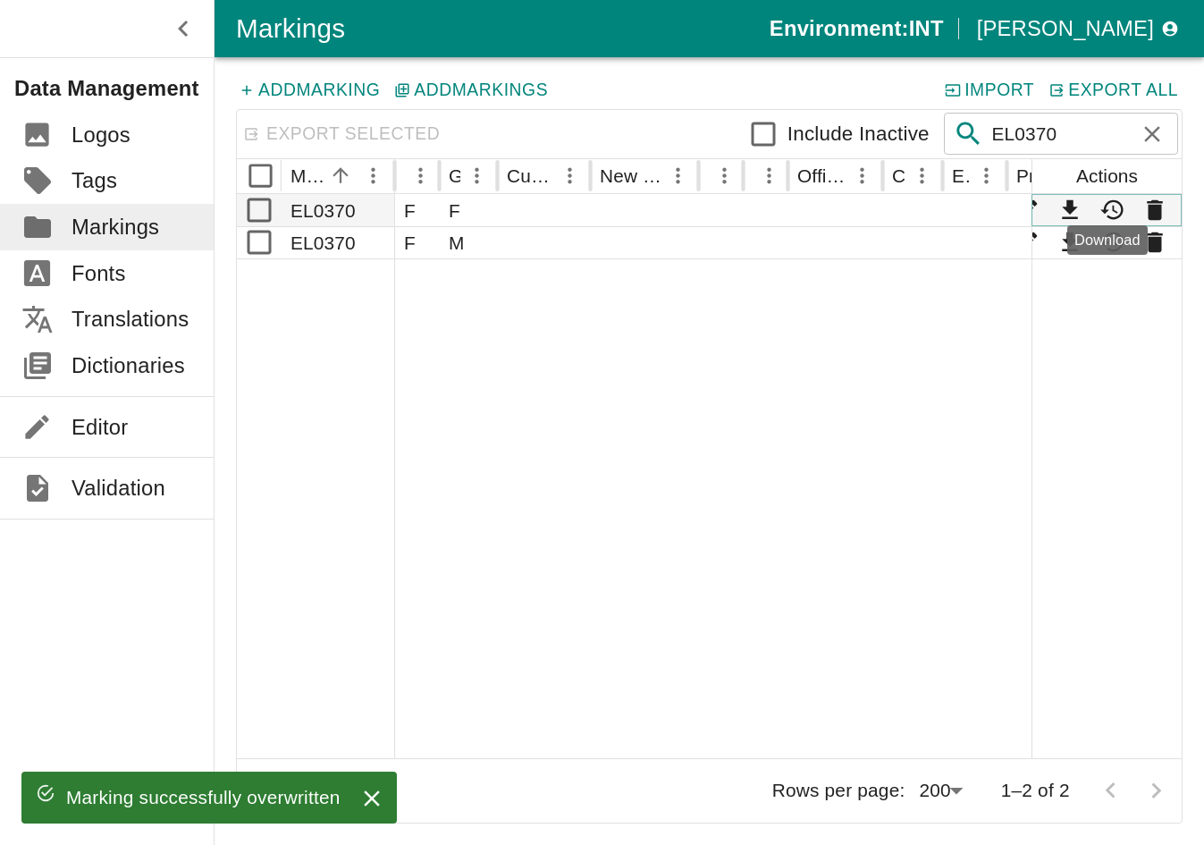
click at [1014, 202] on icon "Download" at bounding box center [1069, 209] width 15 height 19
click at [894, 471] on div at bounding box center [898, 508] width 1006 height 500
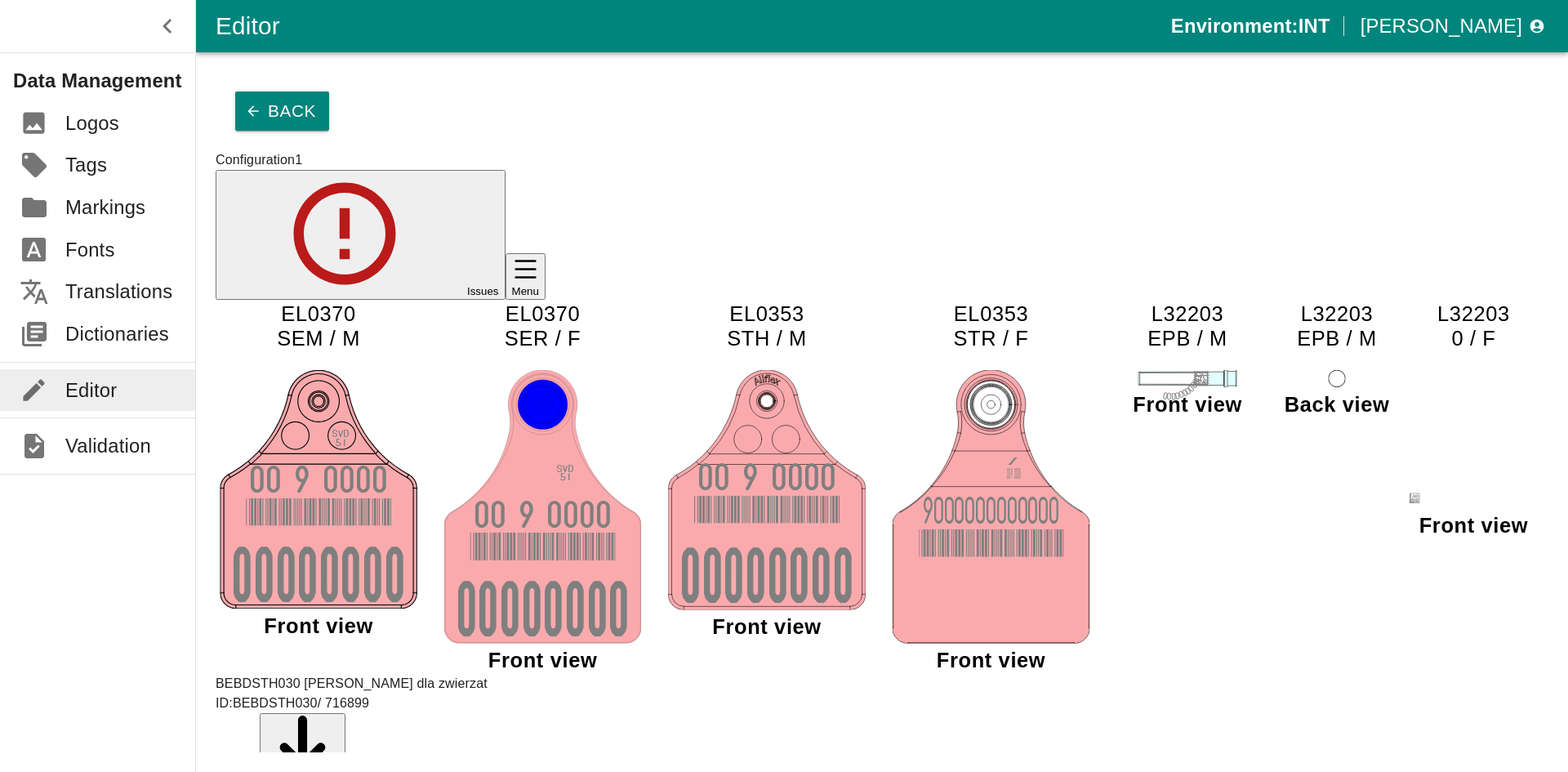
click at [795, 530] on icon "SV D 5 1 00 9 000 0 0000000 0 EL0370 SEM / M Front view SV D 5 1 00 9 000 0 000…" at bounding box center [881, 483] width 1332 height 366
